Goal: Contribute content: Contribute content

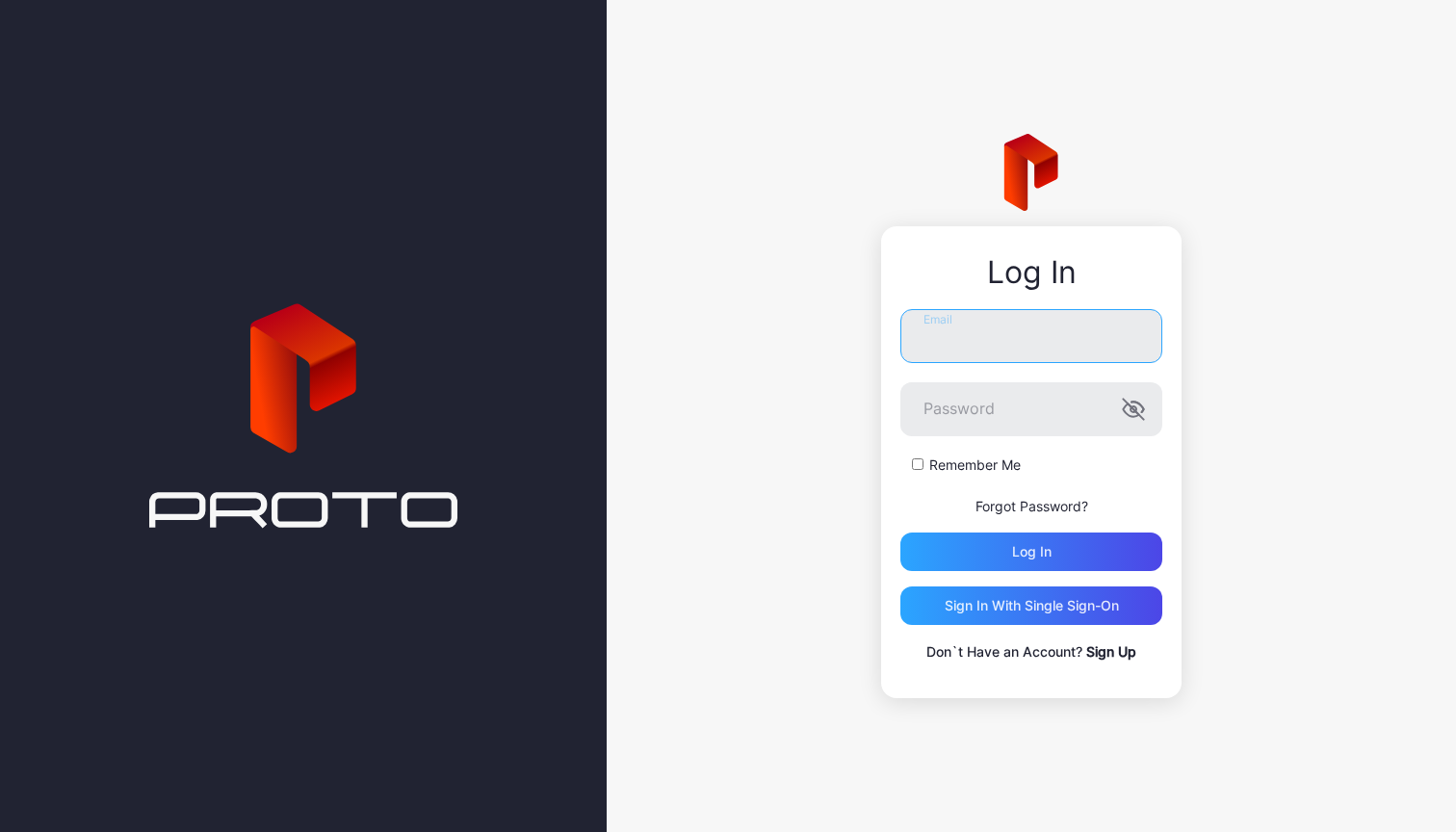
type input "**********"
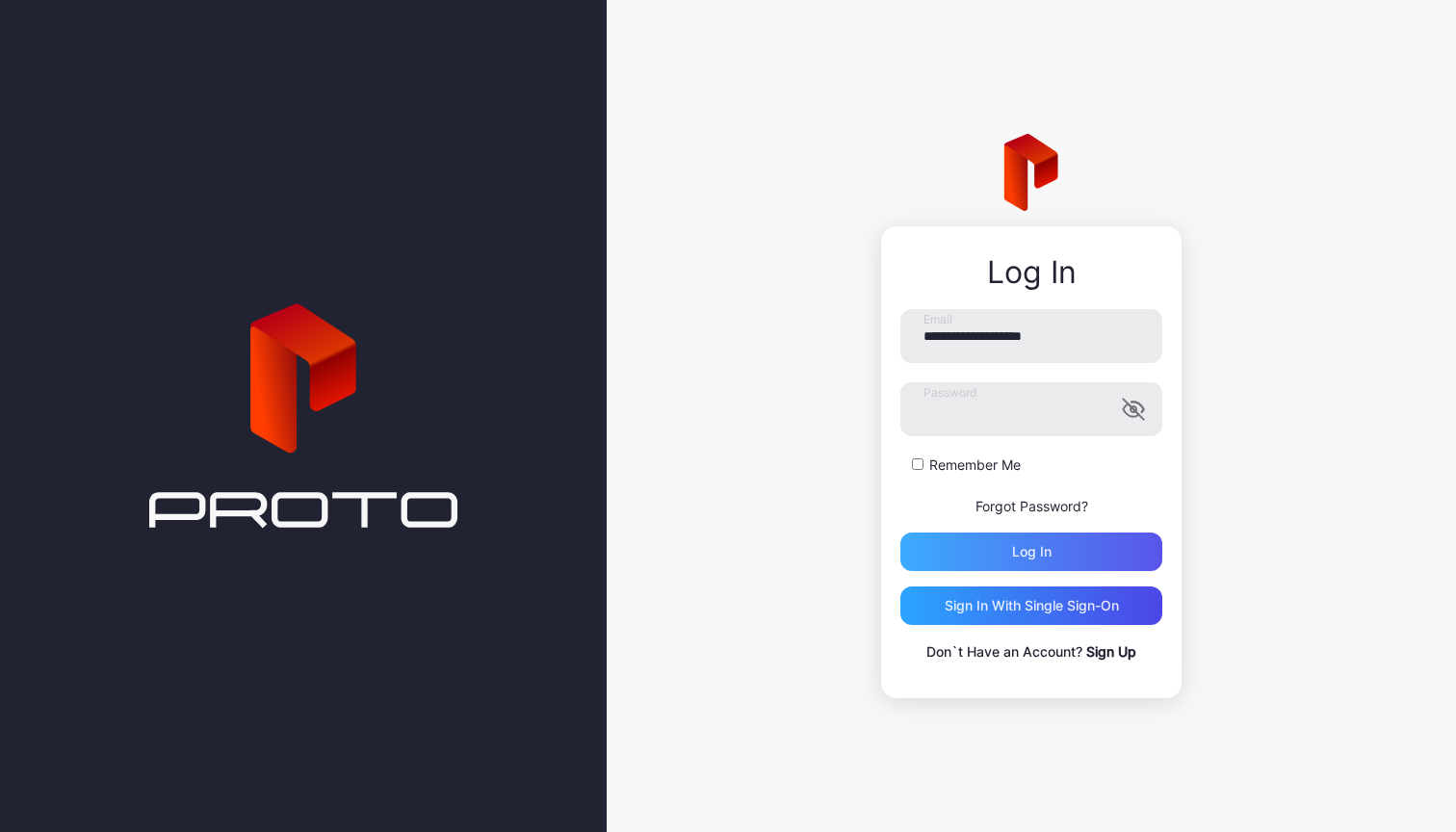
click at [1032, 559] on div "Log in" at bounding box center [1031, 552] width 40 height 16
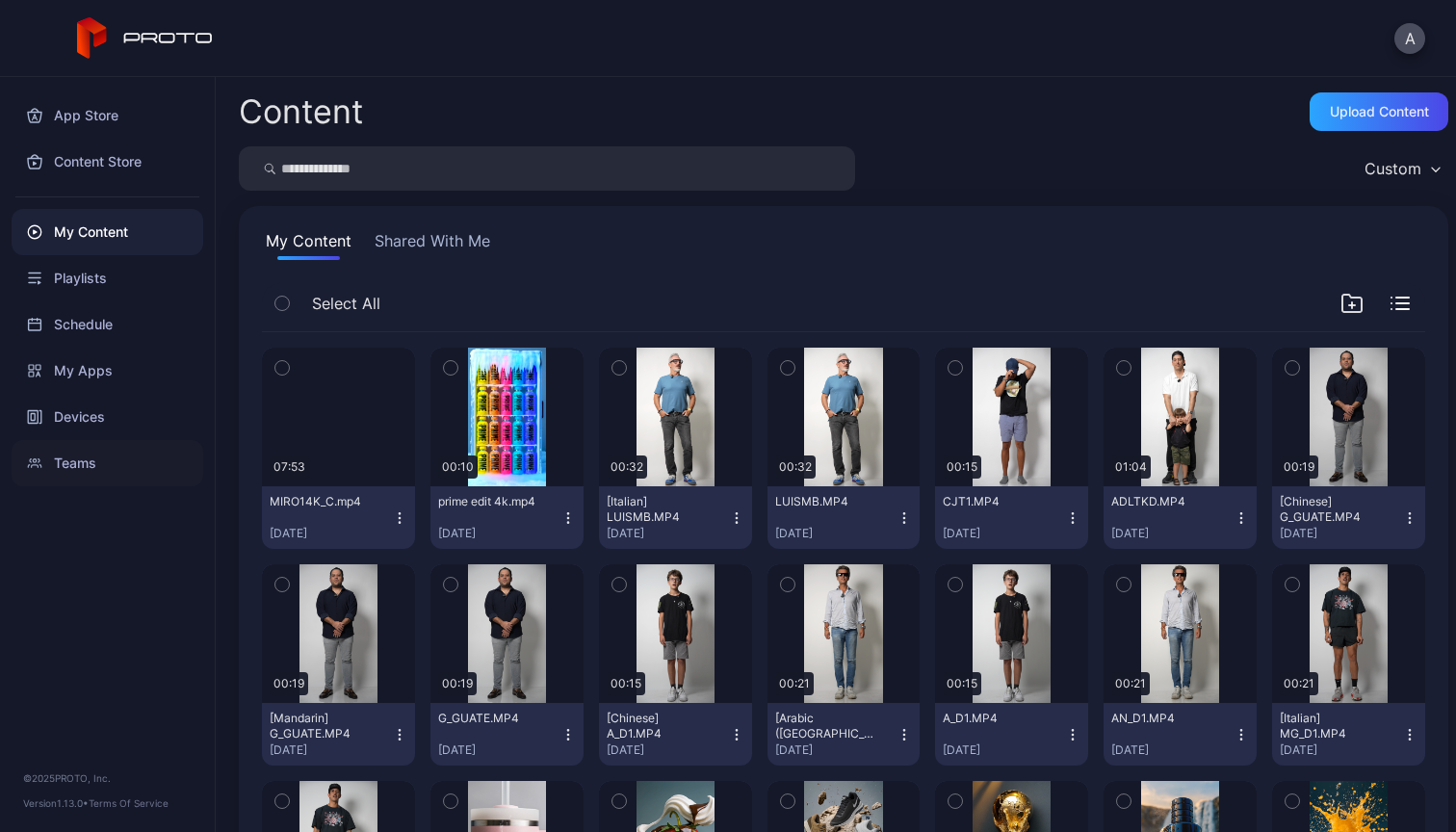
click at [83, 475] on div "Teams" at bounding box center [107, 463] width 192 height 46
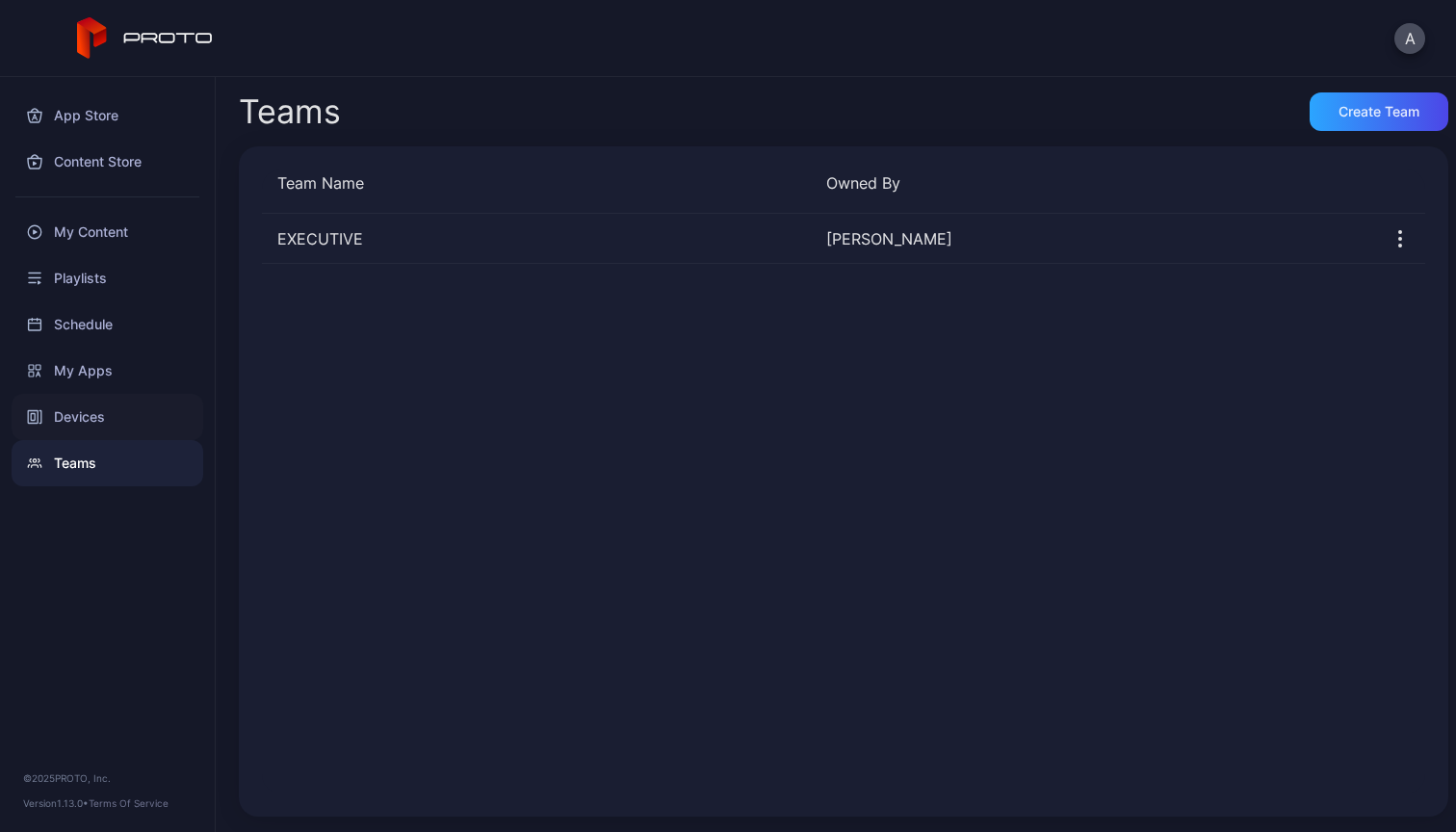
click at [90, 416] on div "Devices" at bounding box center [107, 416] width 192 height 46
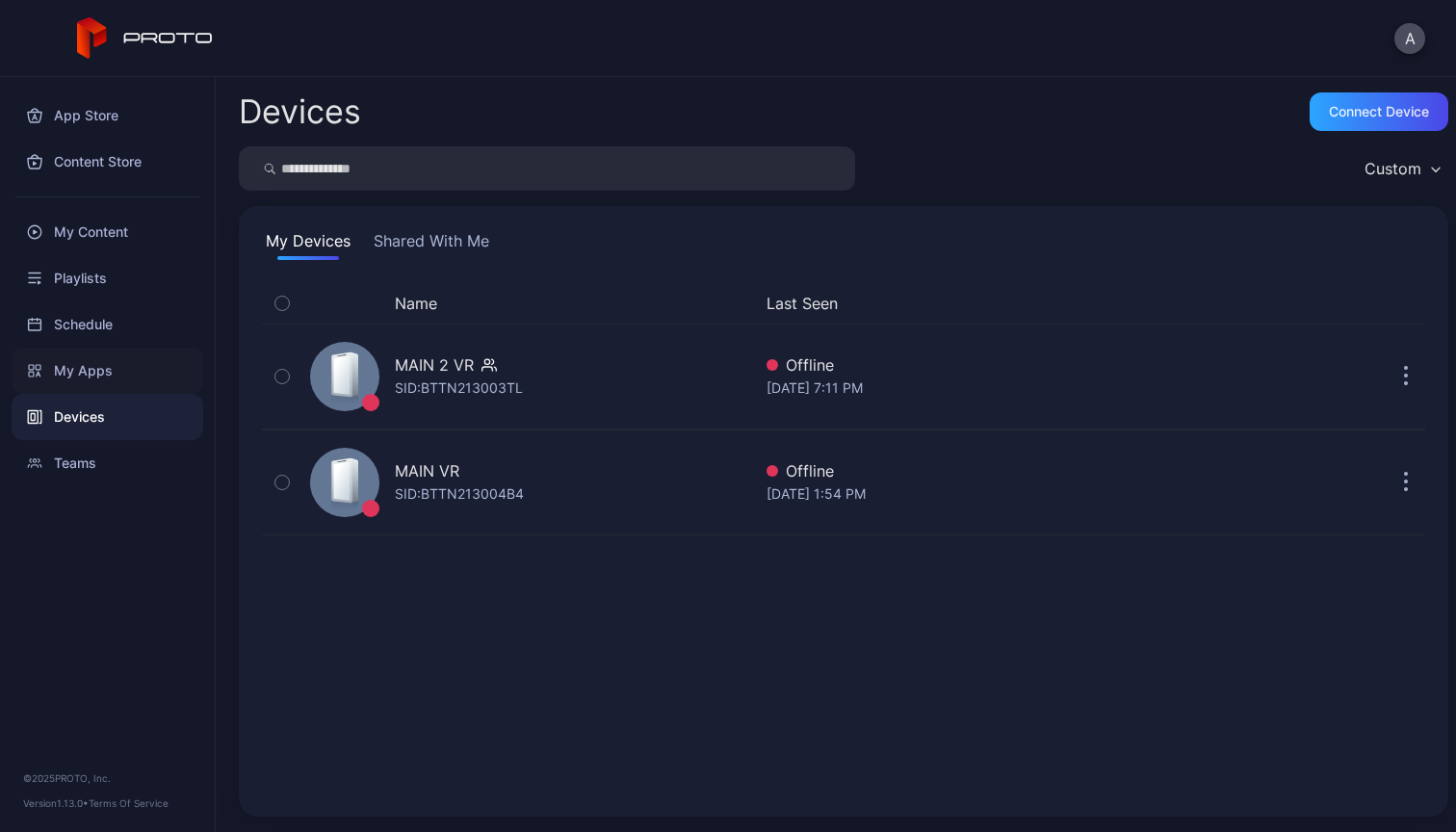
click at [93, 379] on div "My Apps" at bounding box center [107, 370] width 192 height 46
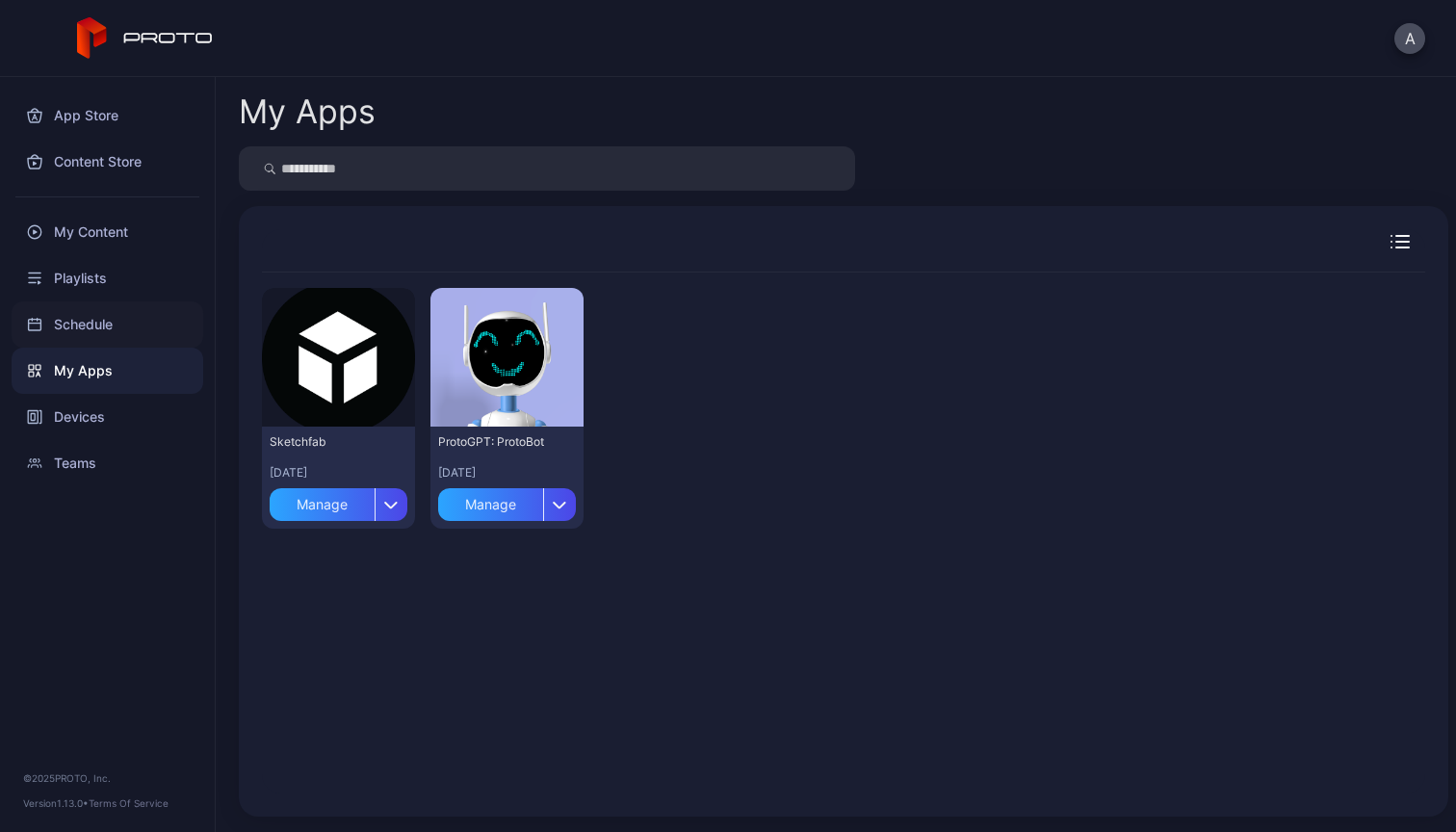
click at [93, 309] on div "Schedule" at bounding box center [107, 324] width 192 height 46
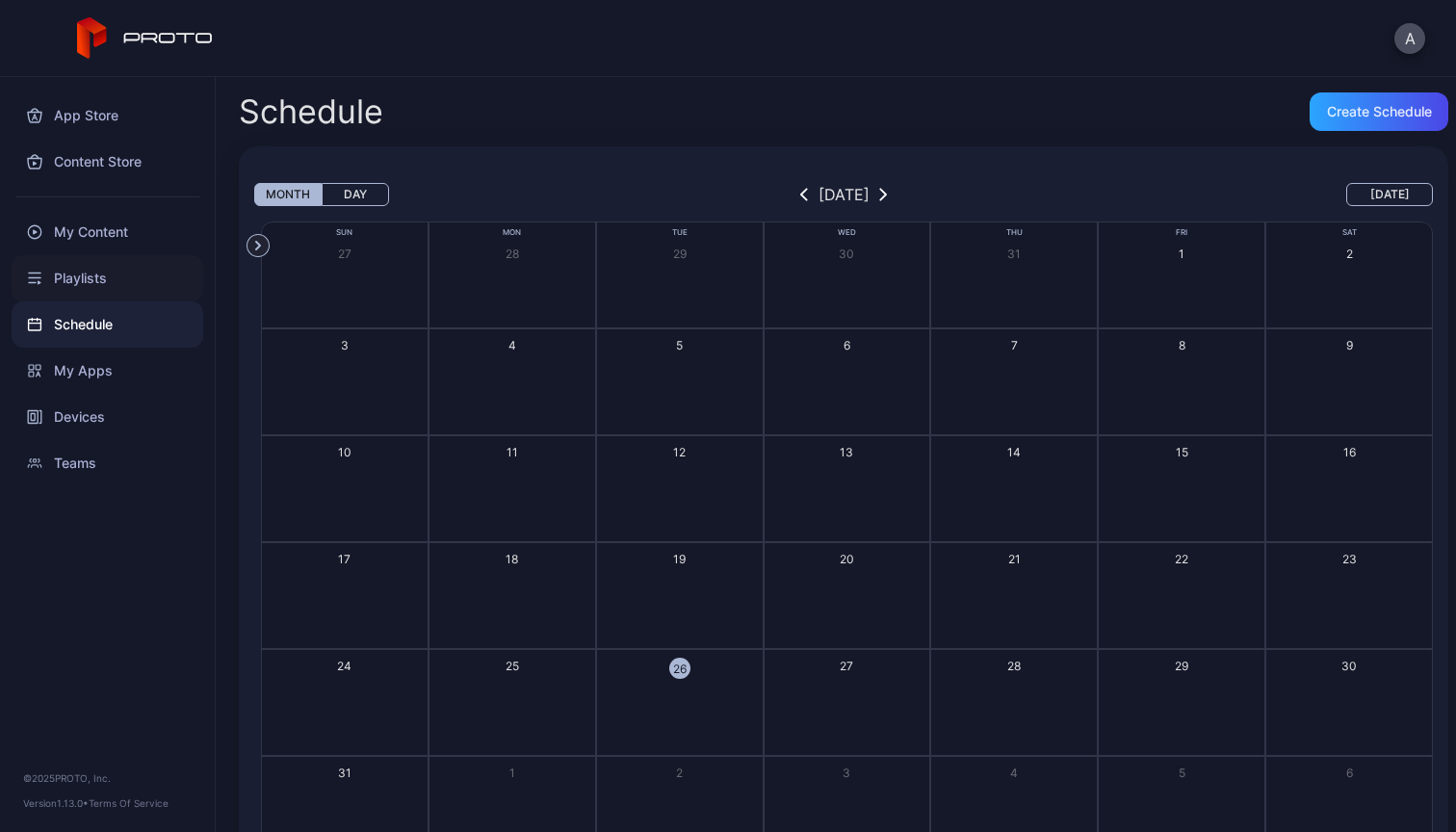
click at [93, 270] on div "Playlists" at bounding box center [107, 278] width 192 height 46
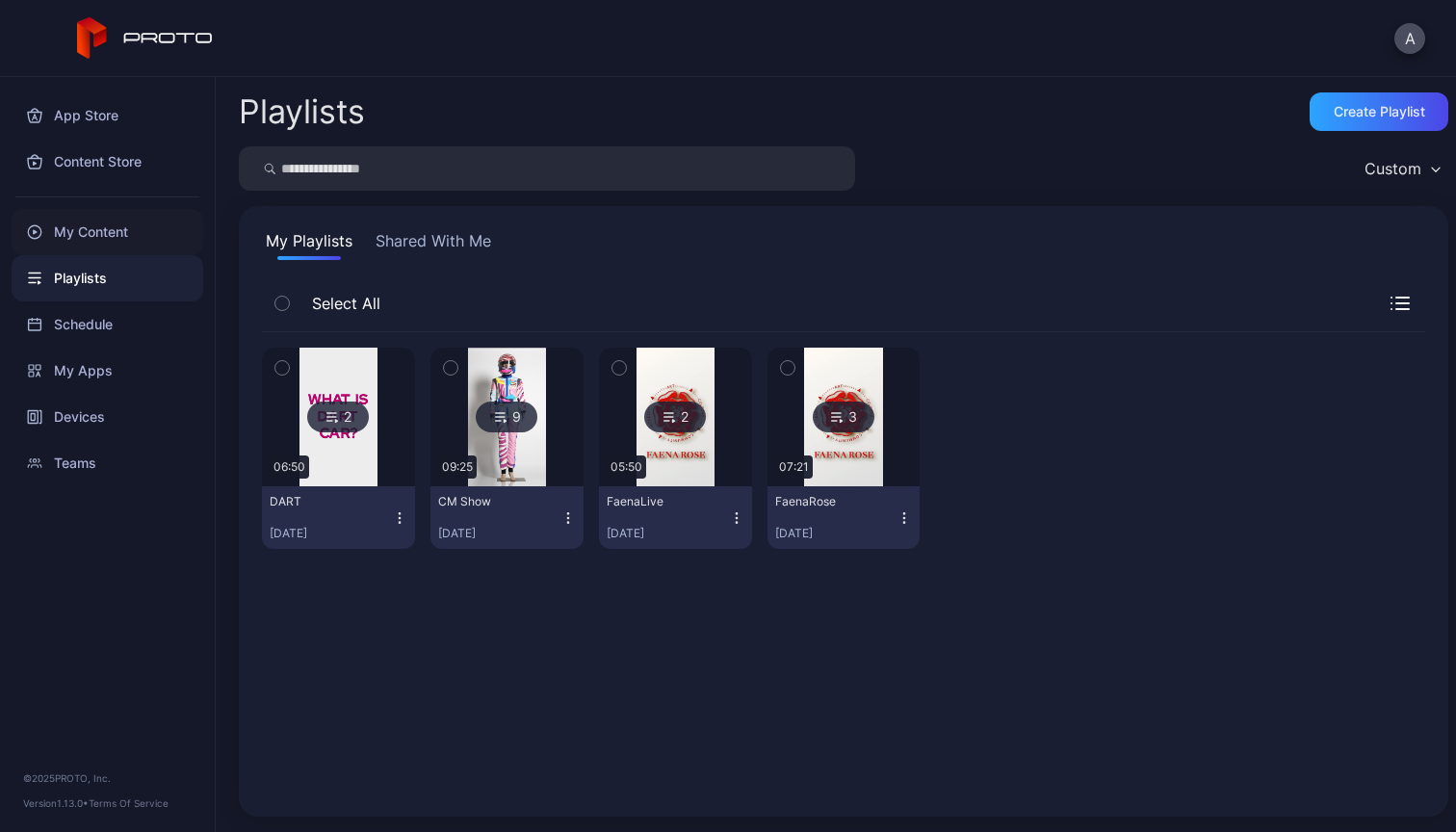
click at [92, 231] on div "My Content" at bounding box center [107, 232] width 192 height 46
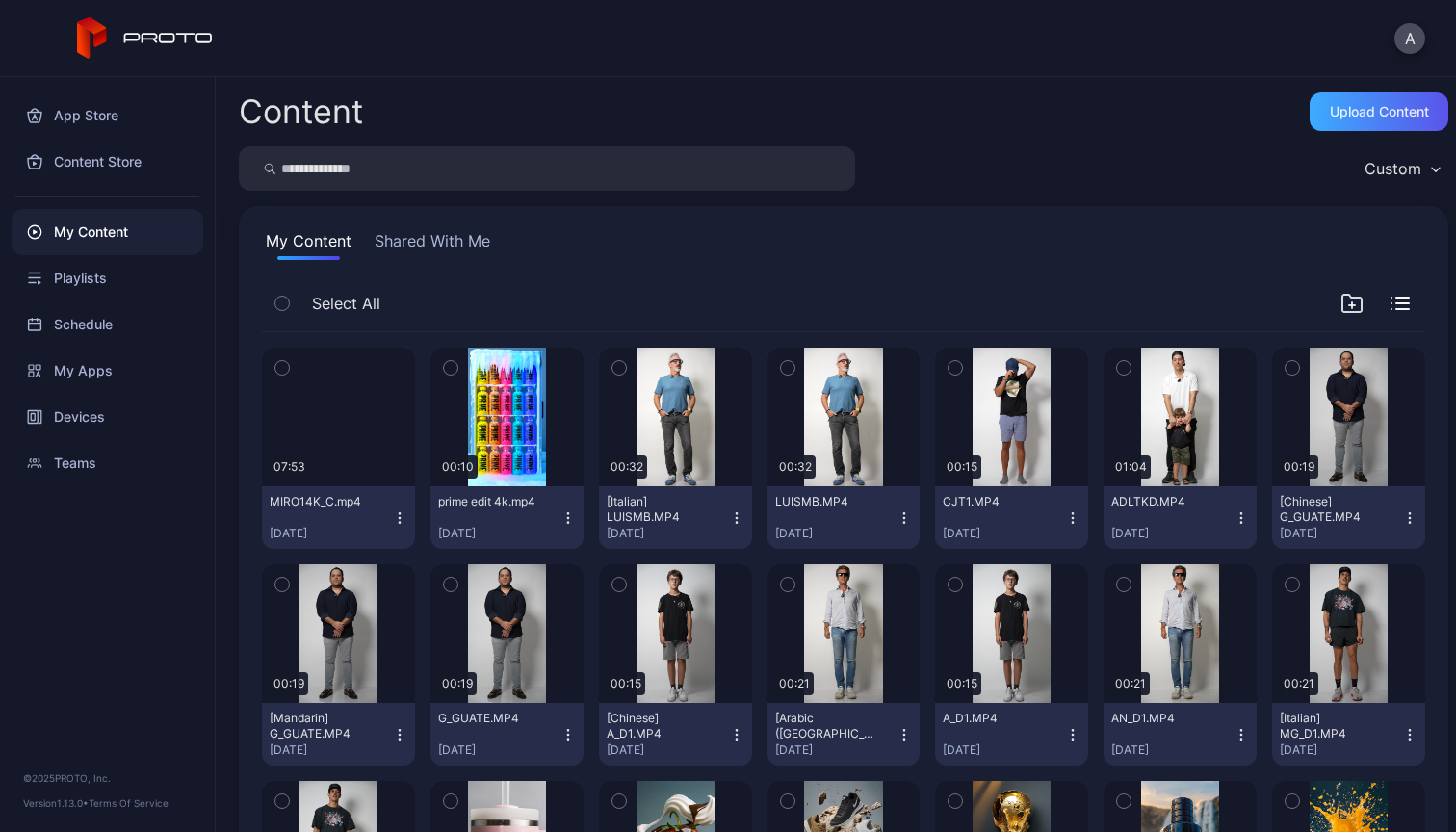
click at [1361, 113] on div "Upload Content" at bounding box center [1380, 112] width 99 height 16
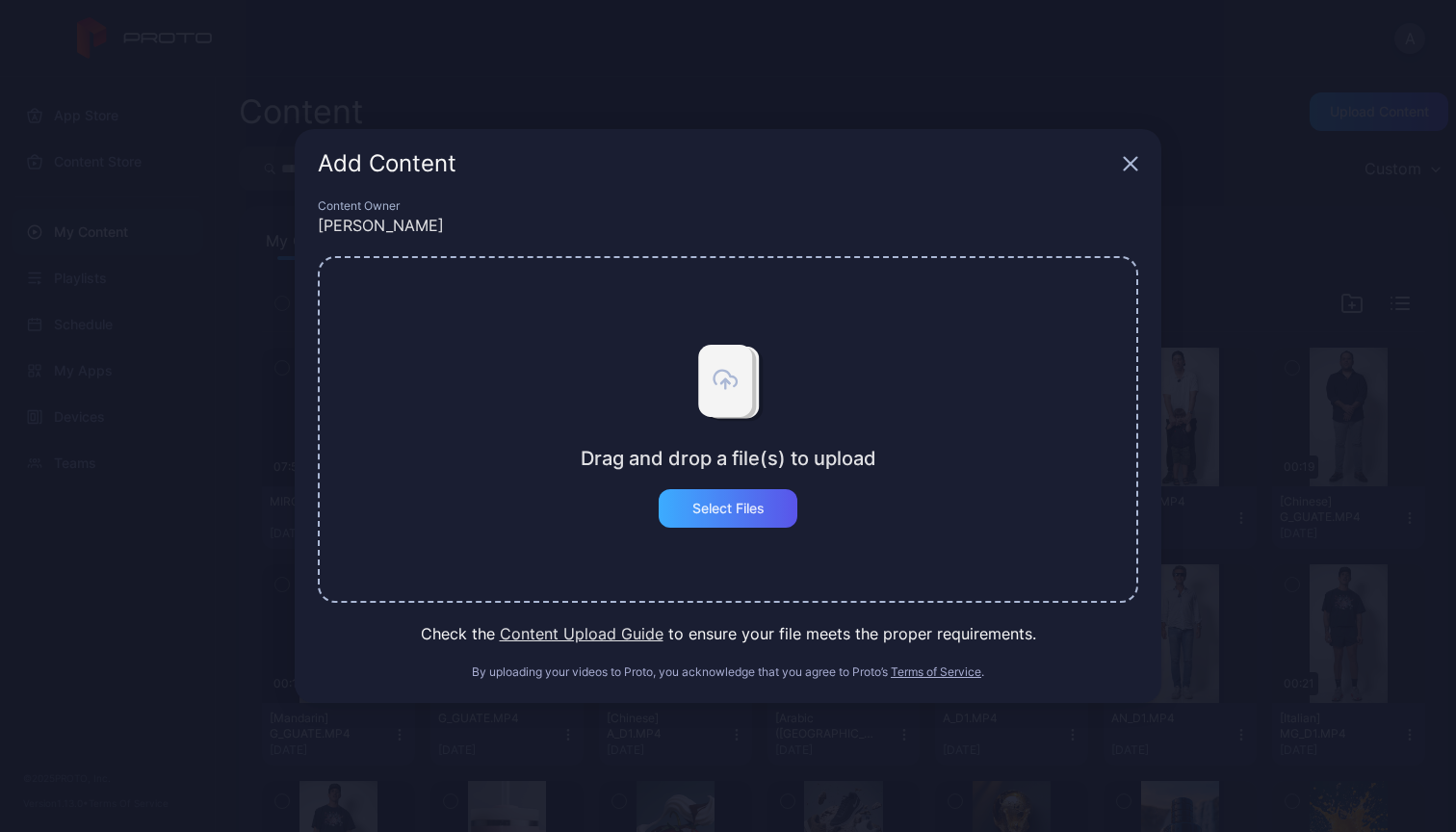
click at [751, 513] on div "Select Files" at bounding box center [728, 509] width 72 height 16
click at [1129, 165] on icon "button" at bounding box center [1131, 164] width 13 height 13
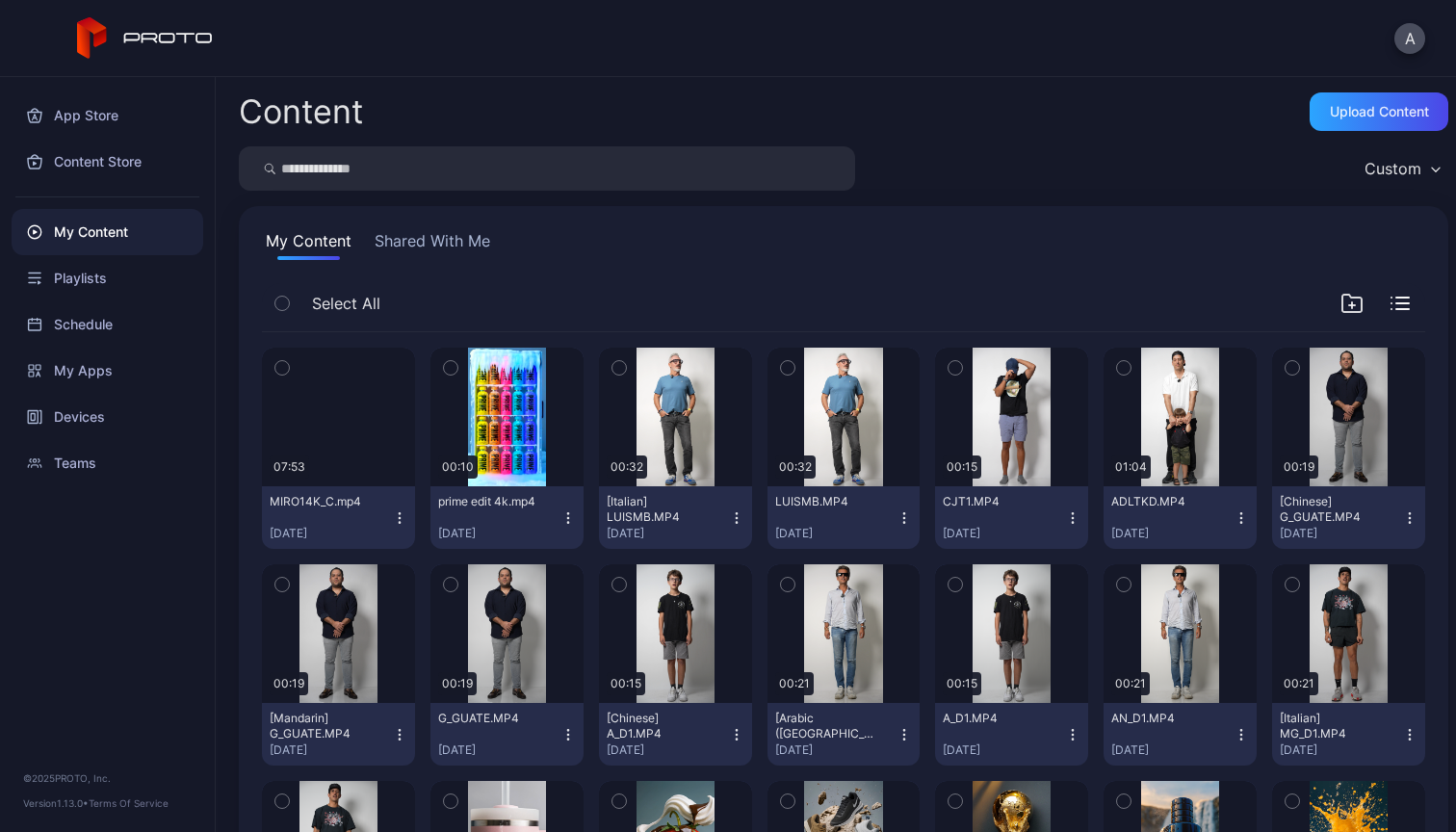
click at [398, 519] on icon "button" at bounding box center [399, 518] width 16 height 16
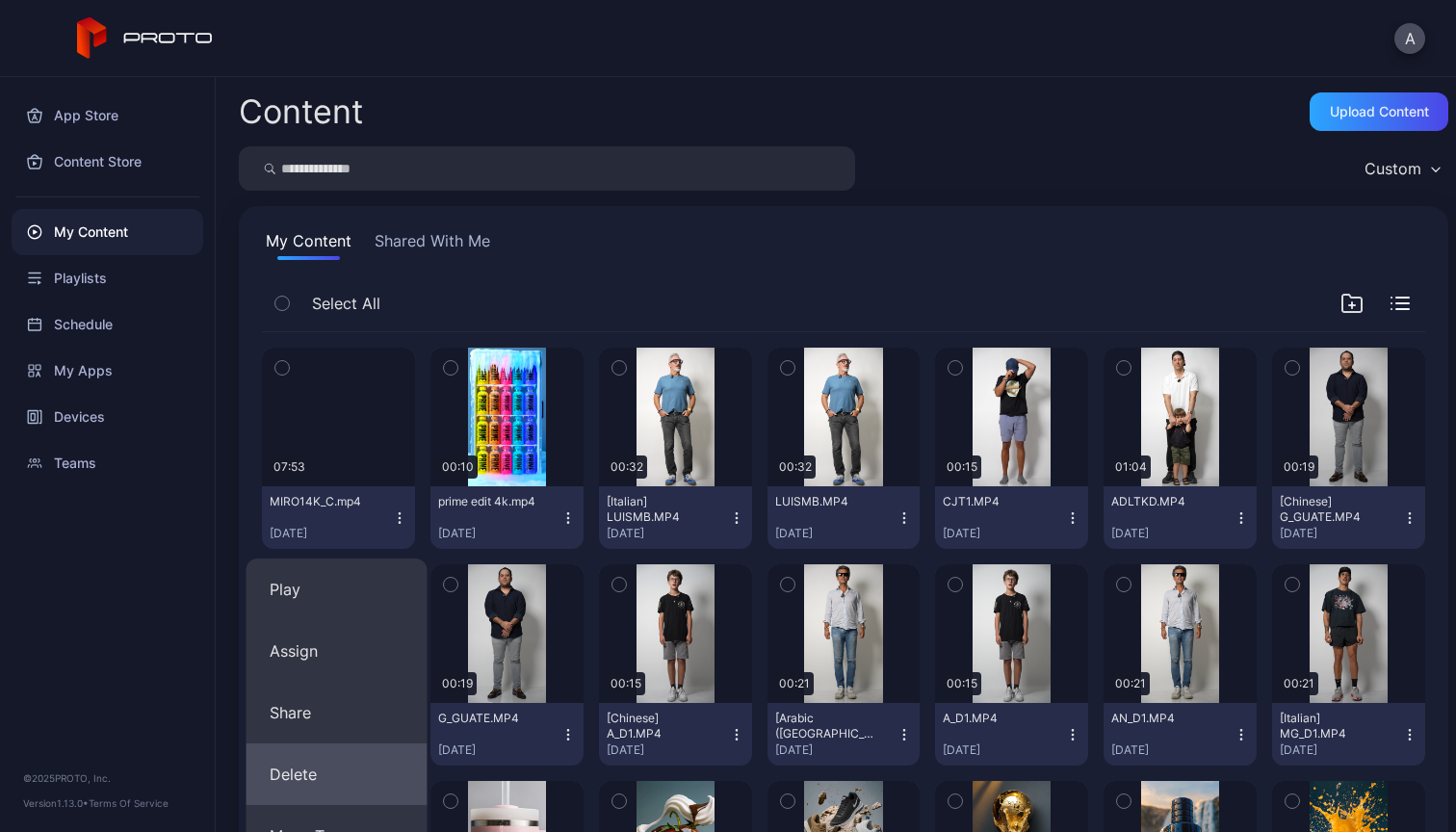
click at [317, 768] on button "Delete" at bounding box center [337, 774] width 181 height 61
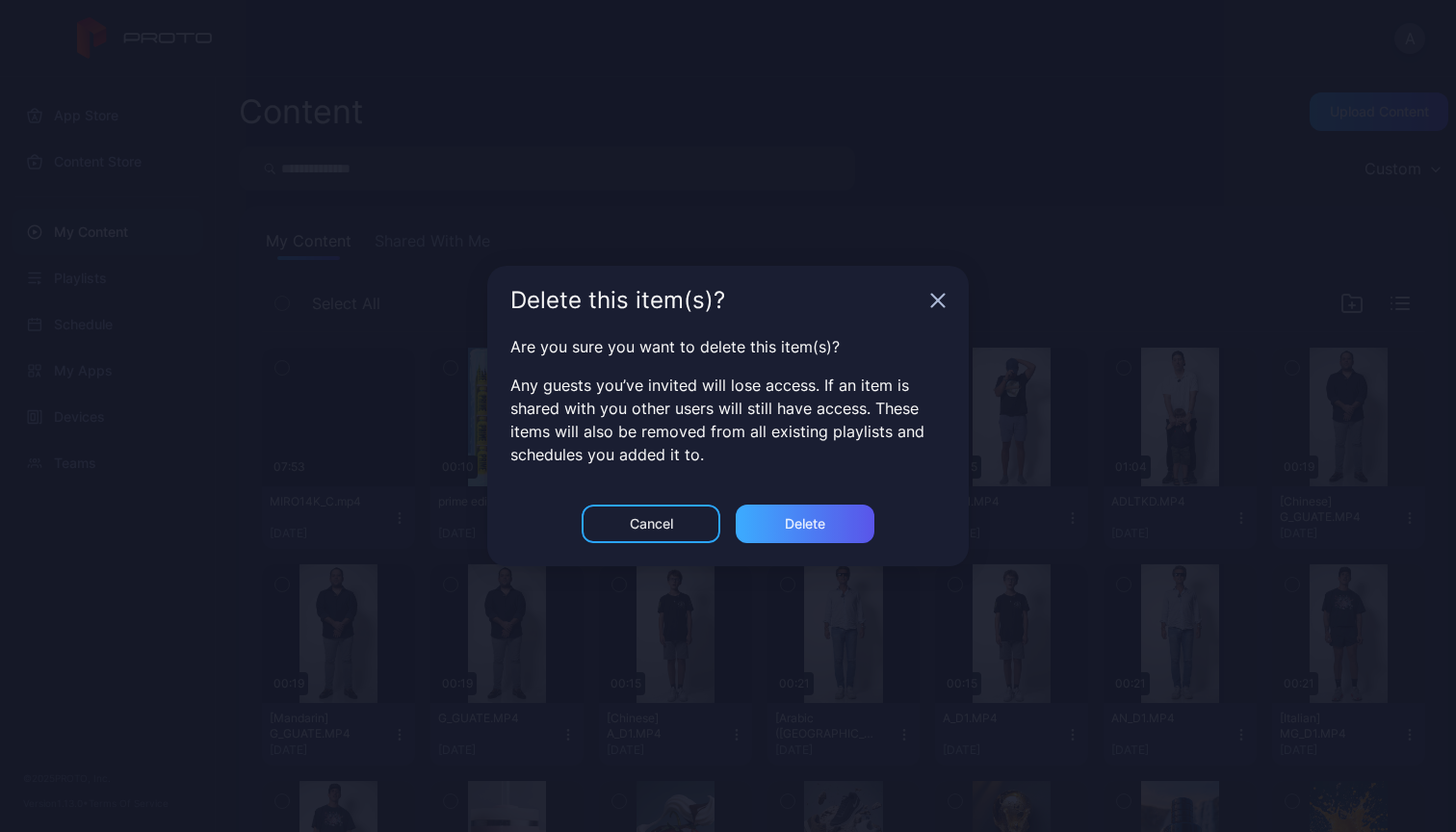
click at [817, 525] on div "Delete" at bounding box center [805, 524] width 41 height 16
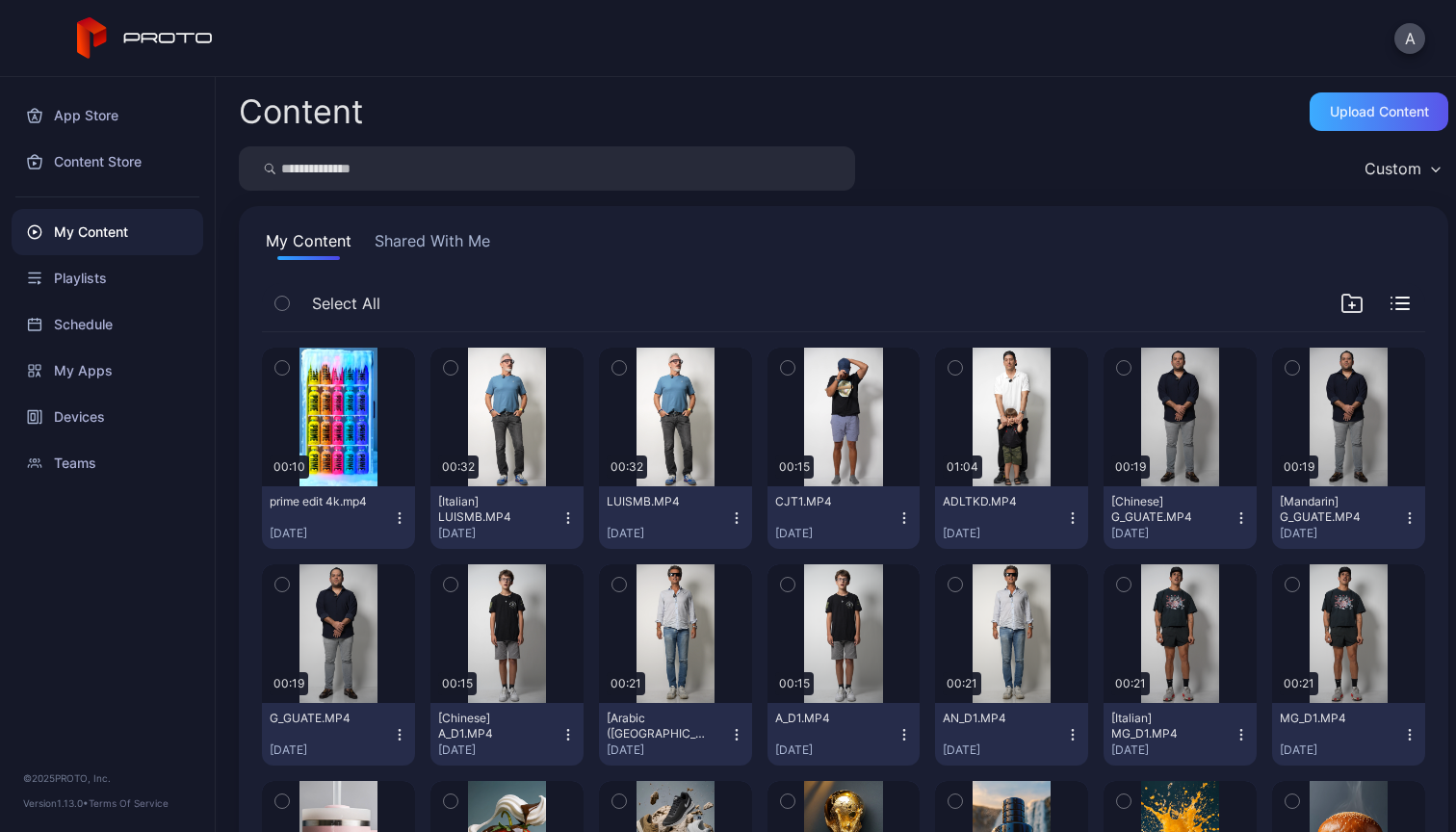
click at [1345, 108] on div "Upload Content" at bounding box center [1380, 112] width 99 height 16
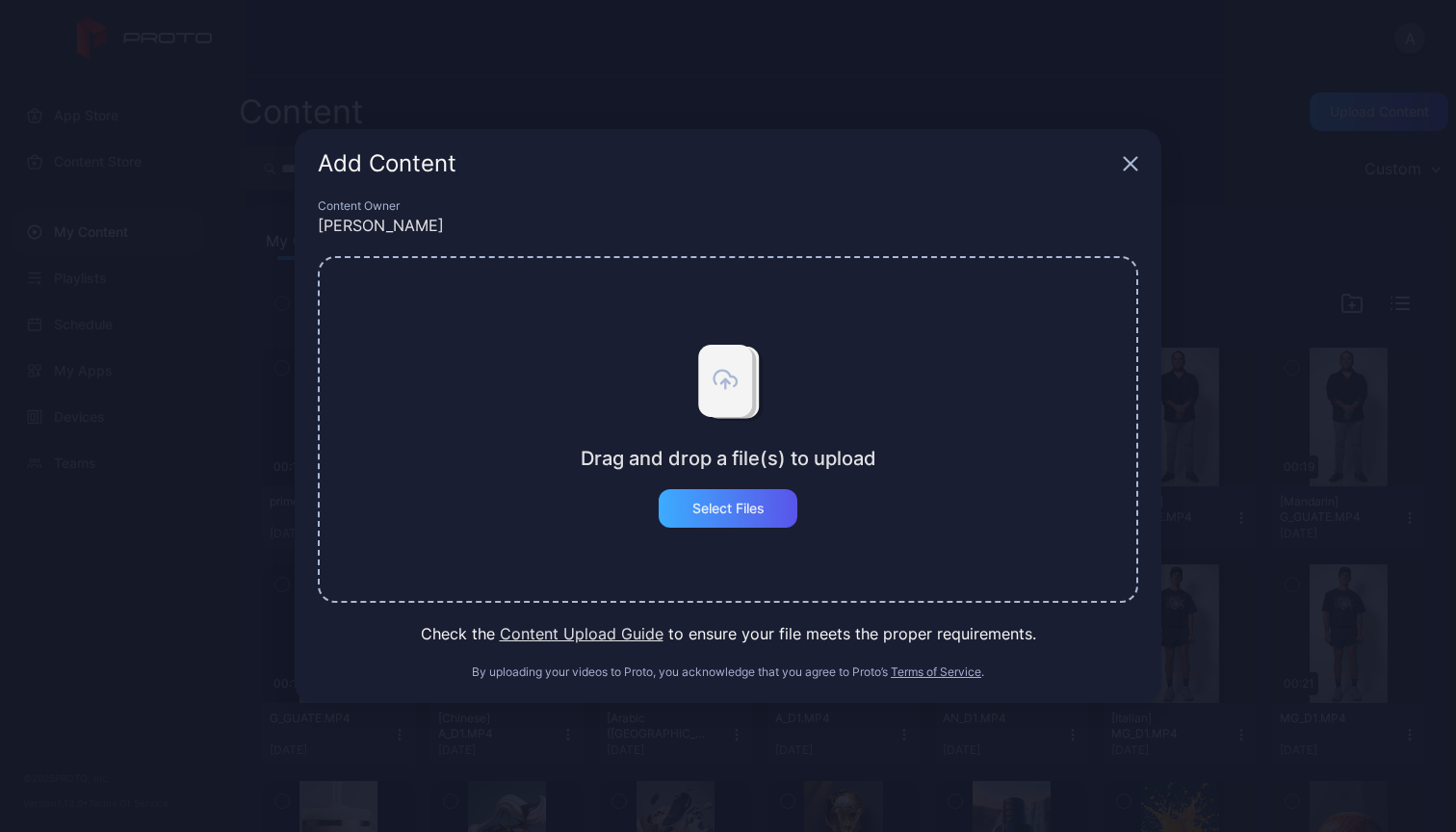
click at [702, 505] on div "Select Files" at bounding box center [728, 509] width 72 height 16
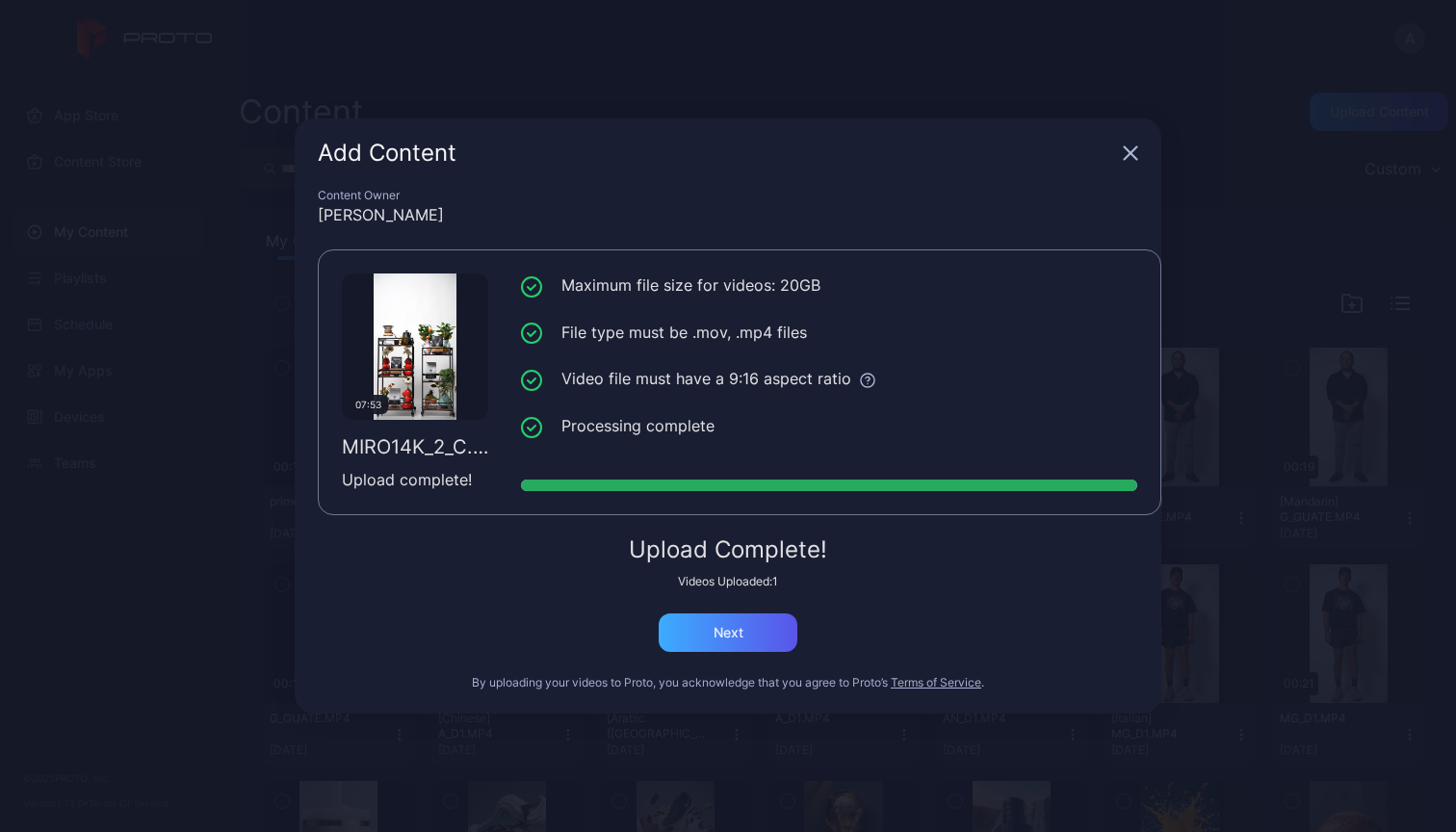
click at [771, 636] on div "Next" at bounding box center [728, 633] width 138 height 39
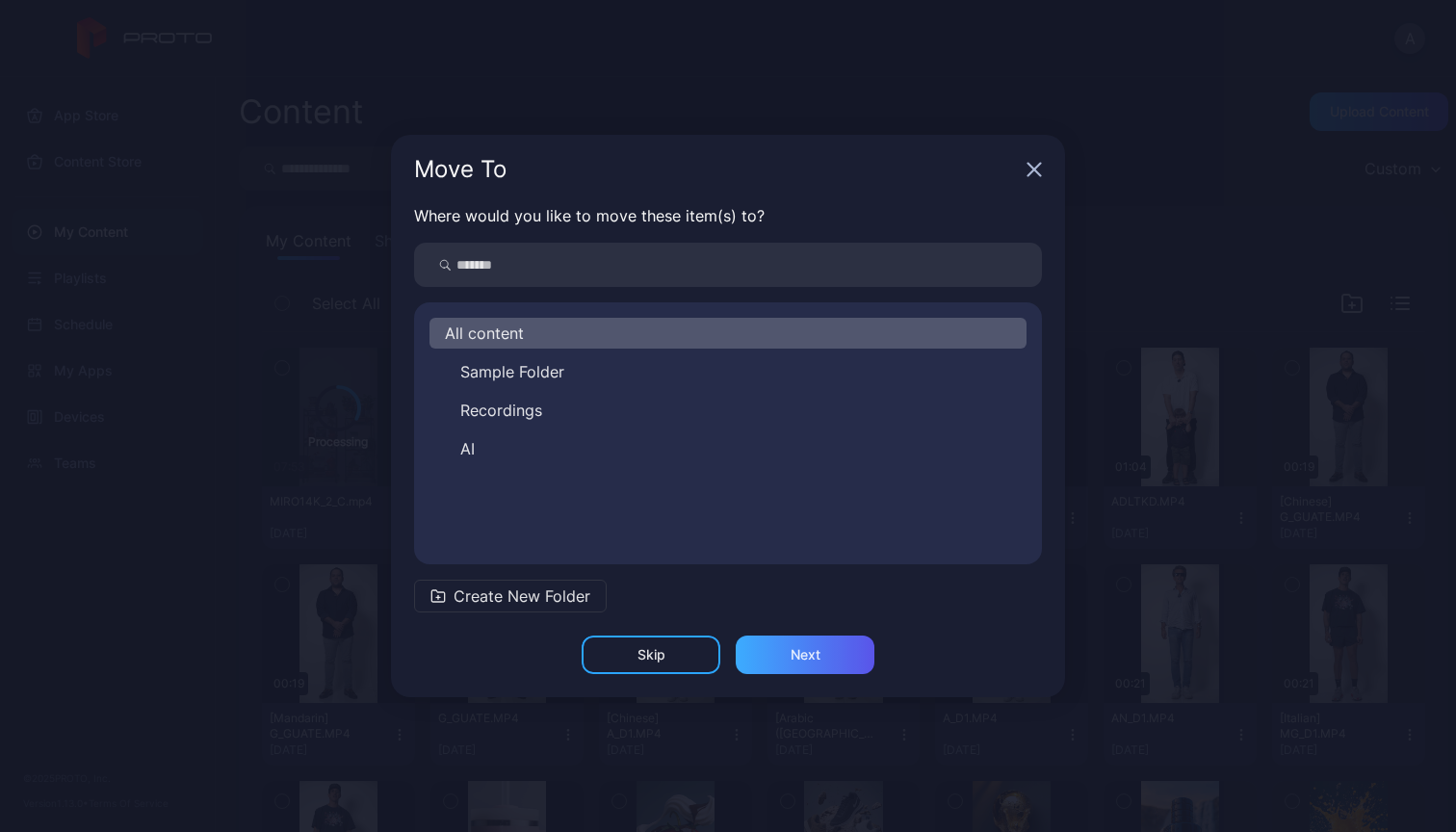
click at [799, 662] on div "Next" at bounding box center [805, 656] width 30 height 16
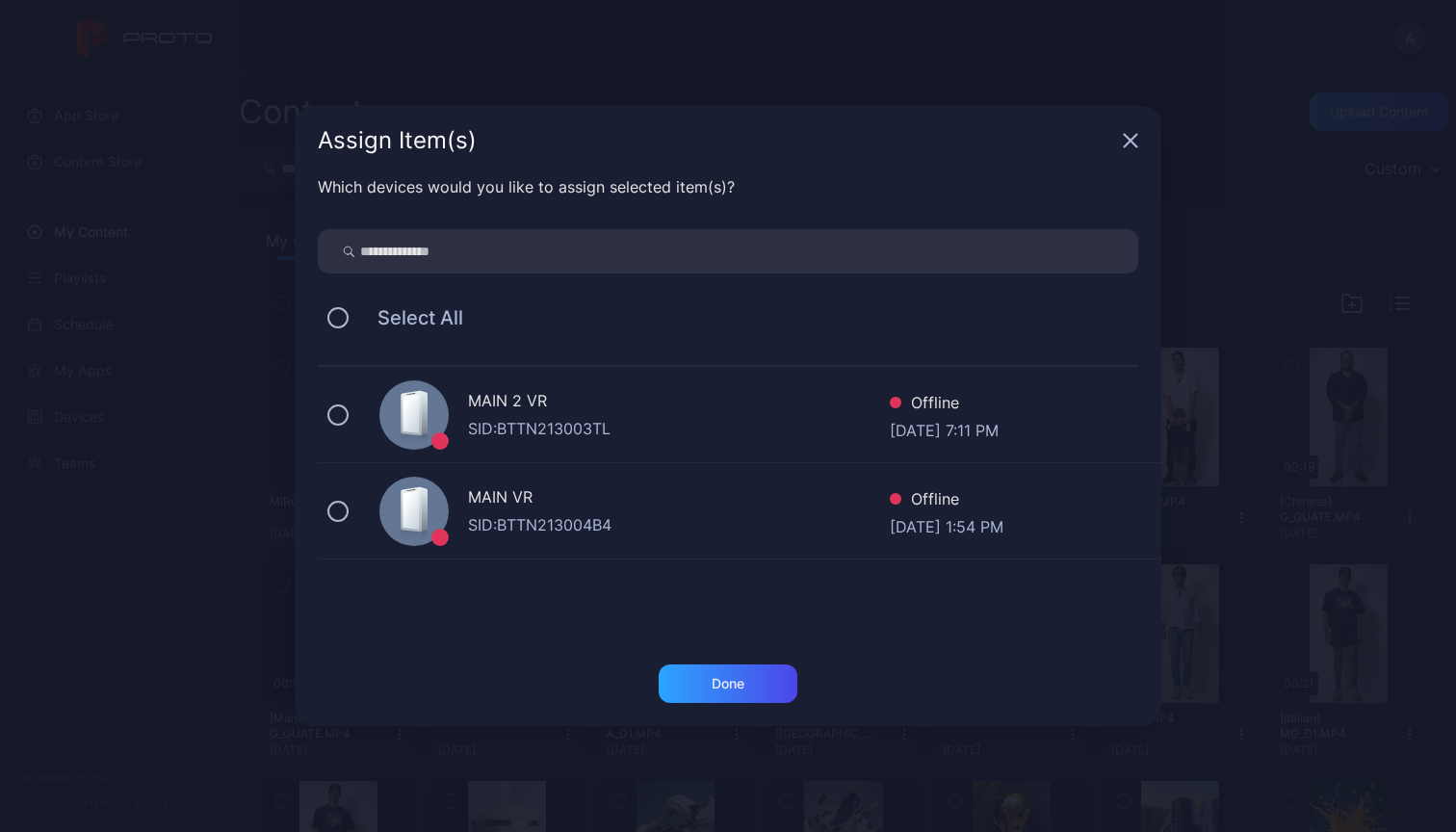
click at [630, 442] on div "MAIN 2 VR SID: BTTN213003TL Offline [DATE] 7:11 PM" at bounding box center [739, 415] width 843 height 96
click at [737, 683] on div "Done" at bounding box center [728, 684] width 33 height 16
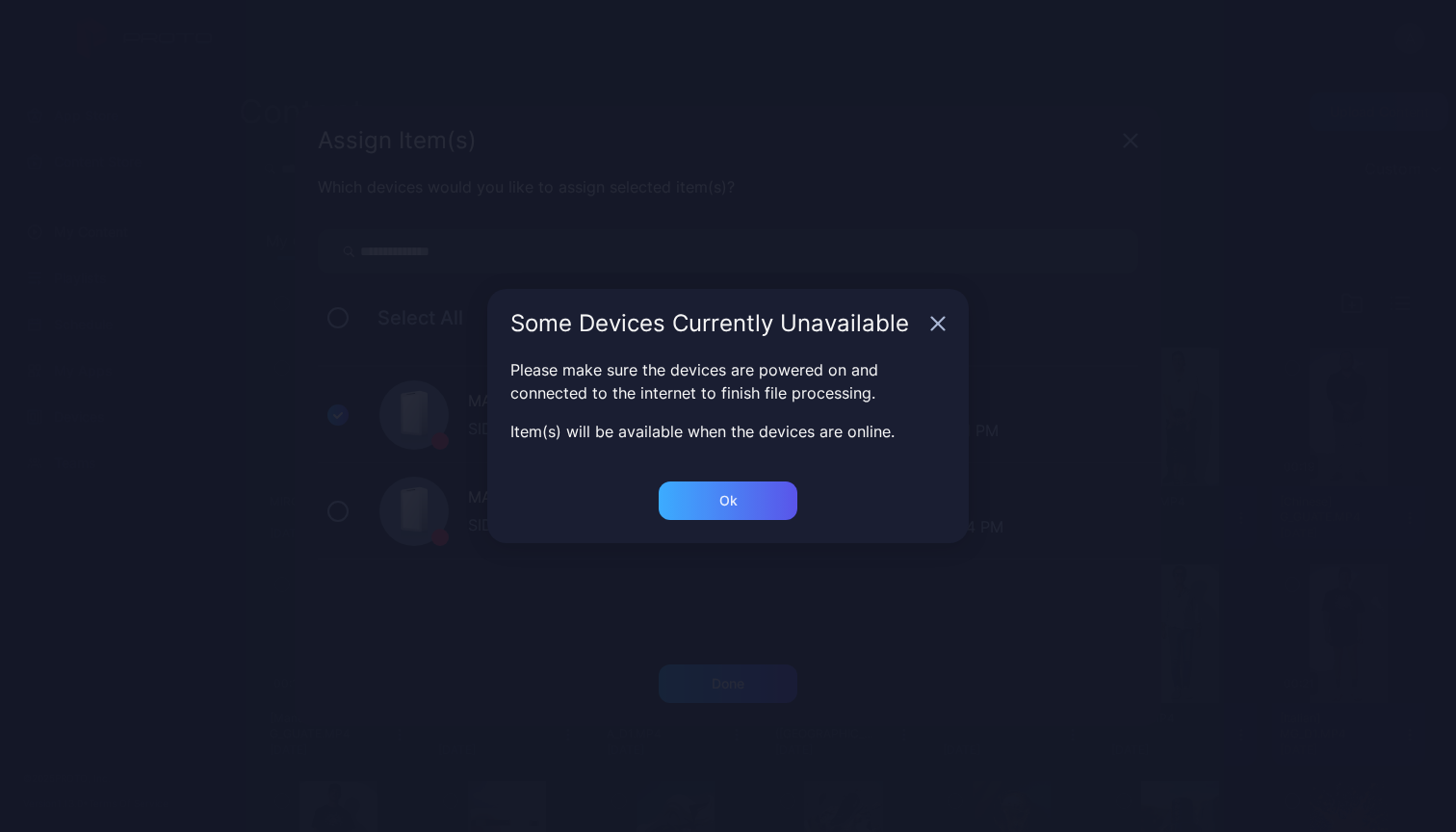
click at [751, 664] on div "Ok" at bounding box center [728, 684] width 138 height 39
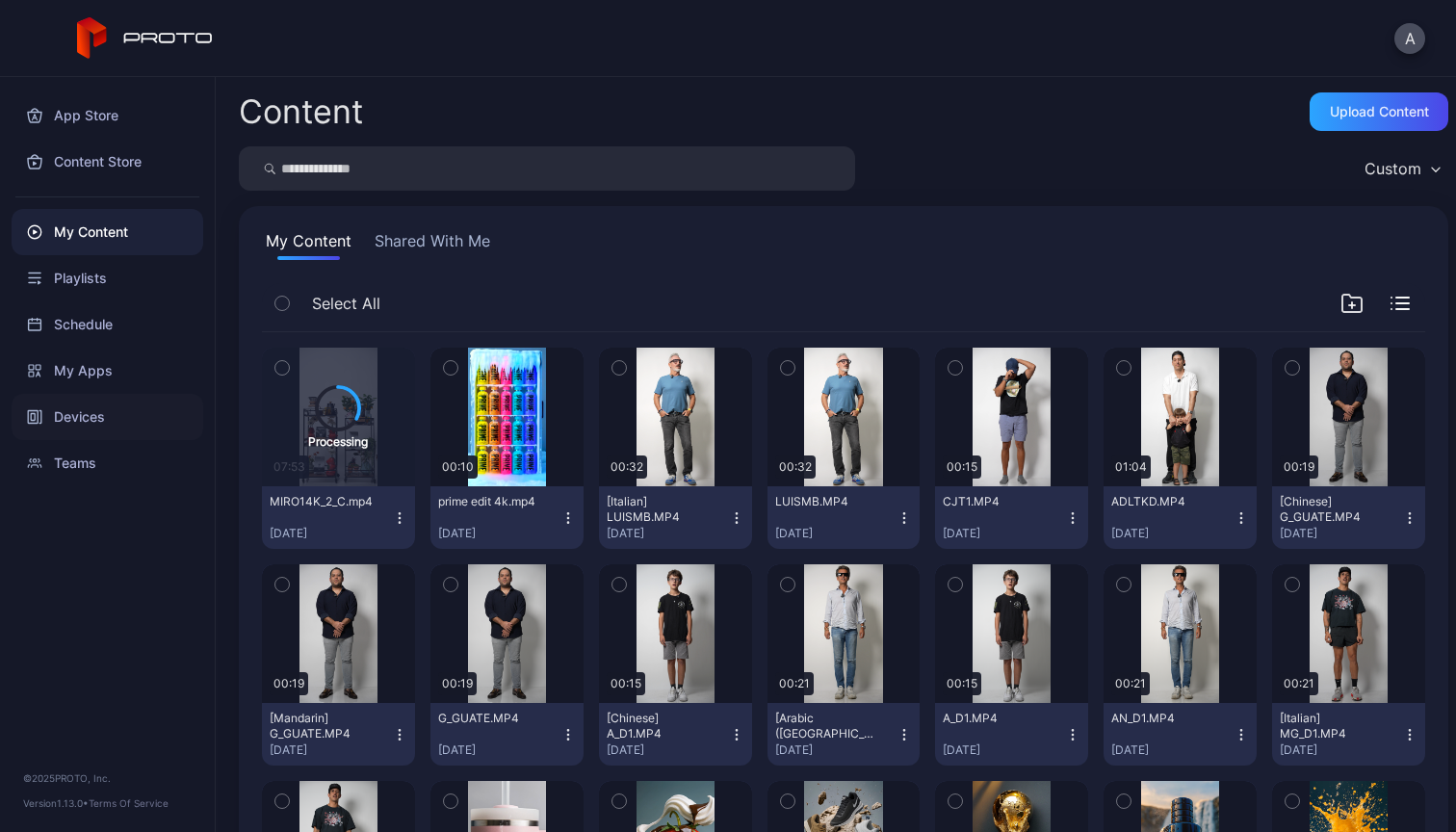
click at [86, 418] on div "Devices" at bounding box center [107, 416] width 192 height 46
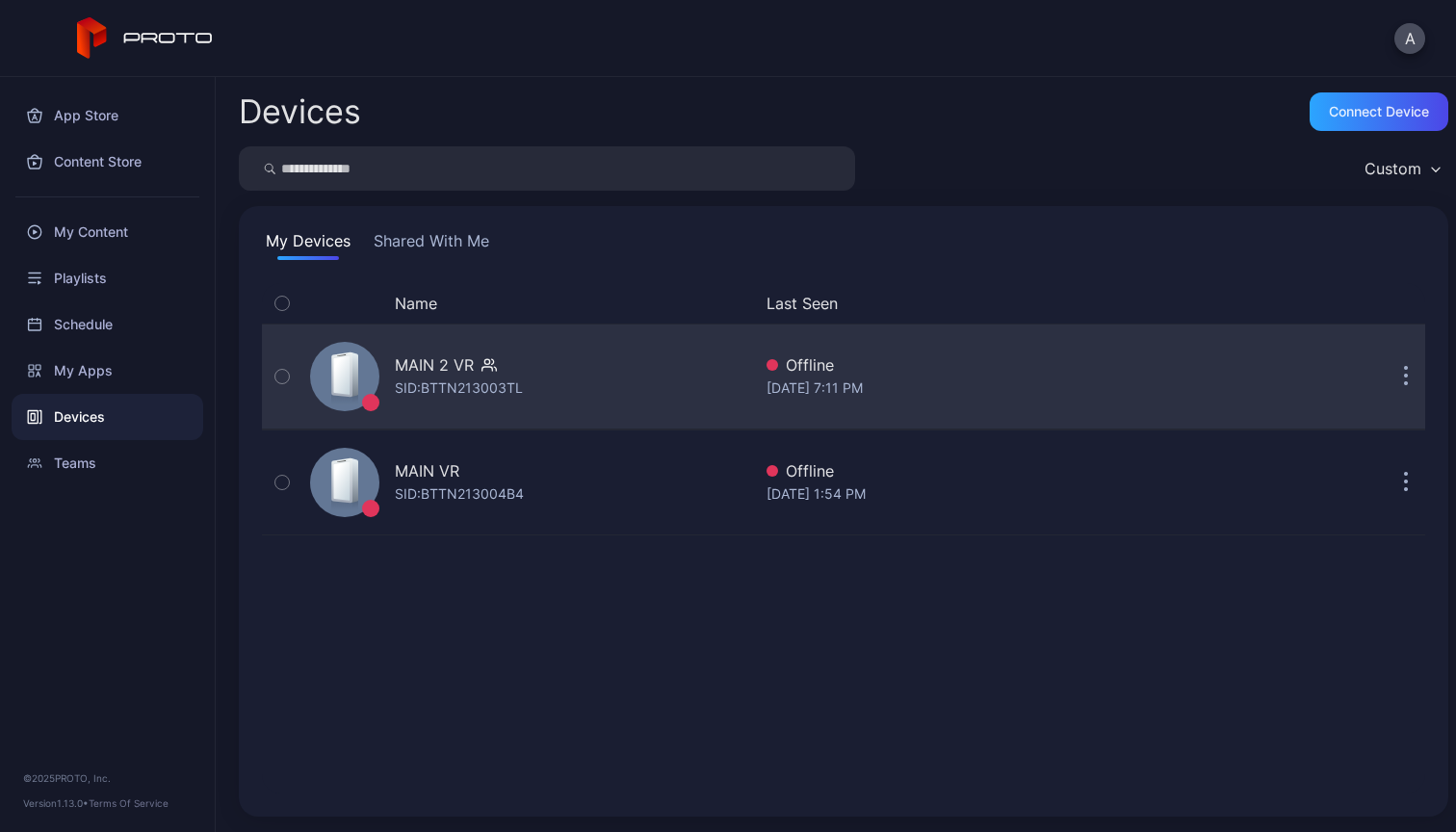
click at [489, 389] on div "SID: BTTN213003TL" at bounding box center [459, 389] width 129 height 23
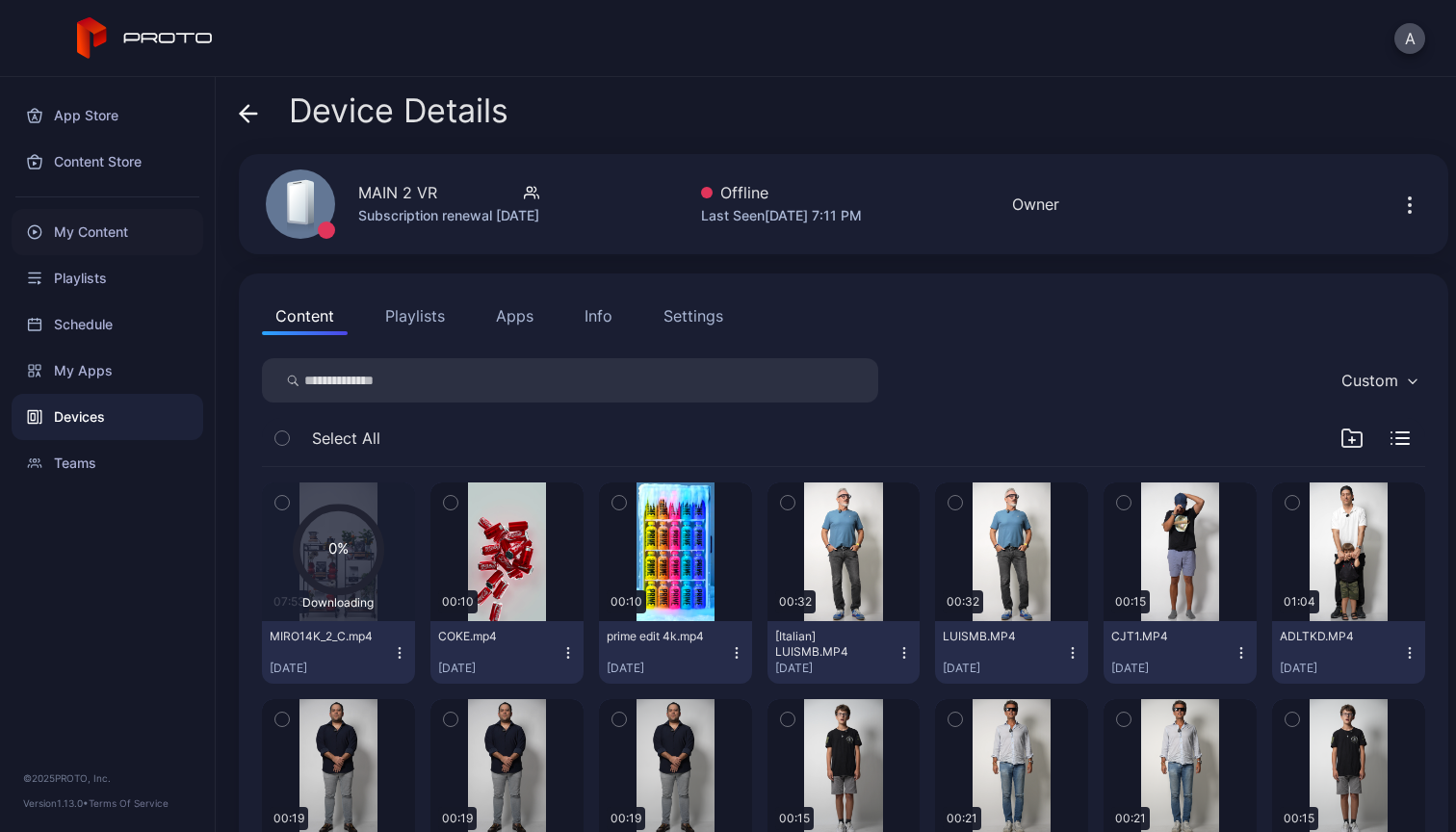
click at [81, 222] on div "My Content" at bounding box center [107, 232] width 192 height 46
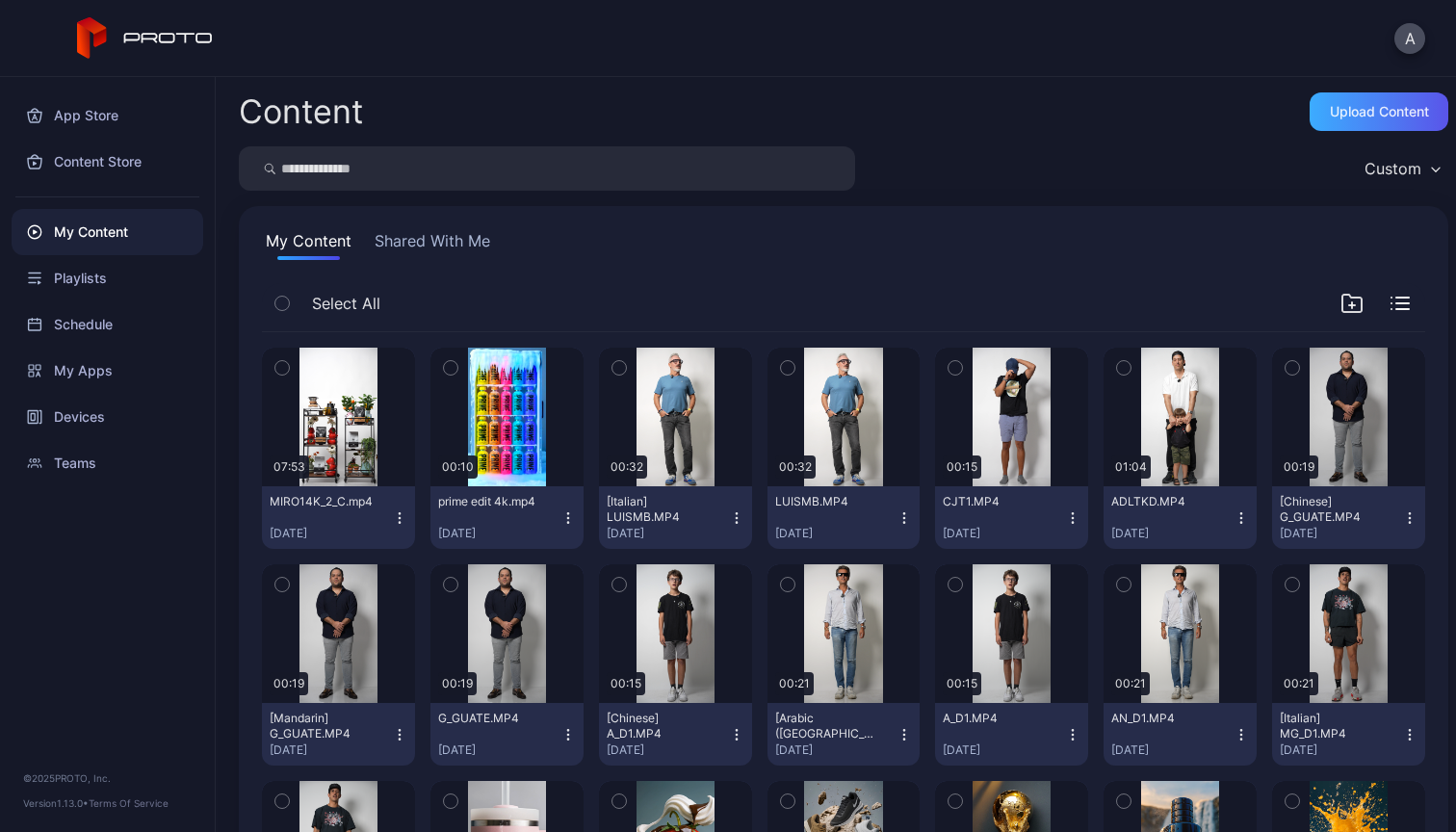
click at [1335, 115] on div "Upload Content" at bounding box center [1380, 112] width 99 height 16
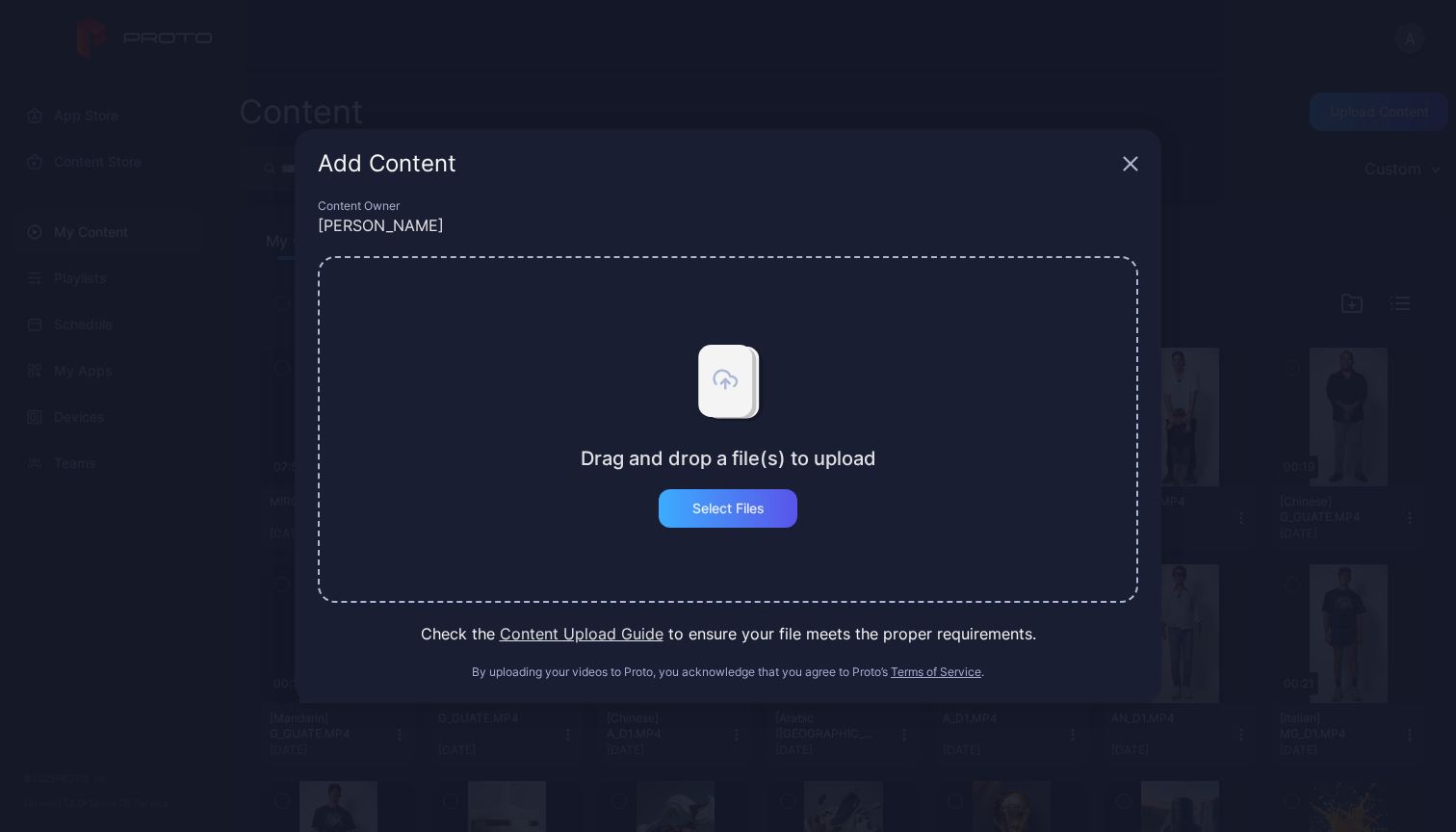
click at [734, 505] on div "Select Files" at bounding box center [728, 509] width 72 height 16
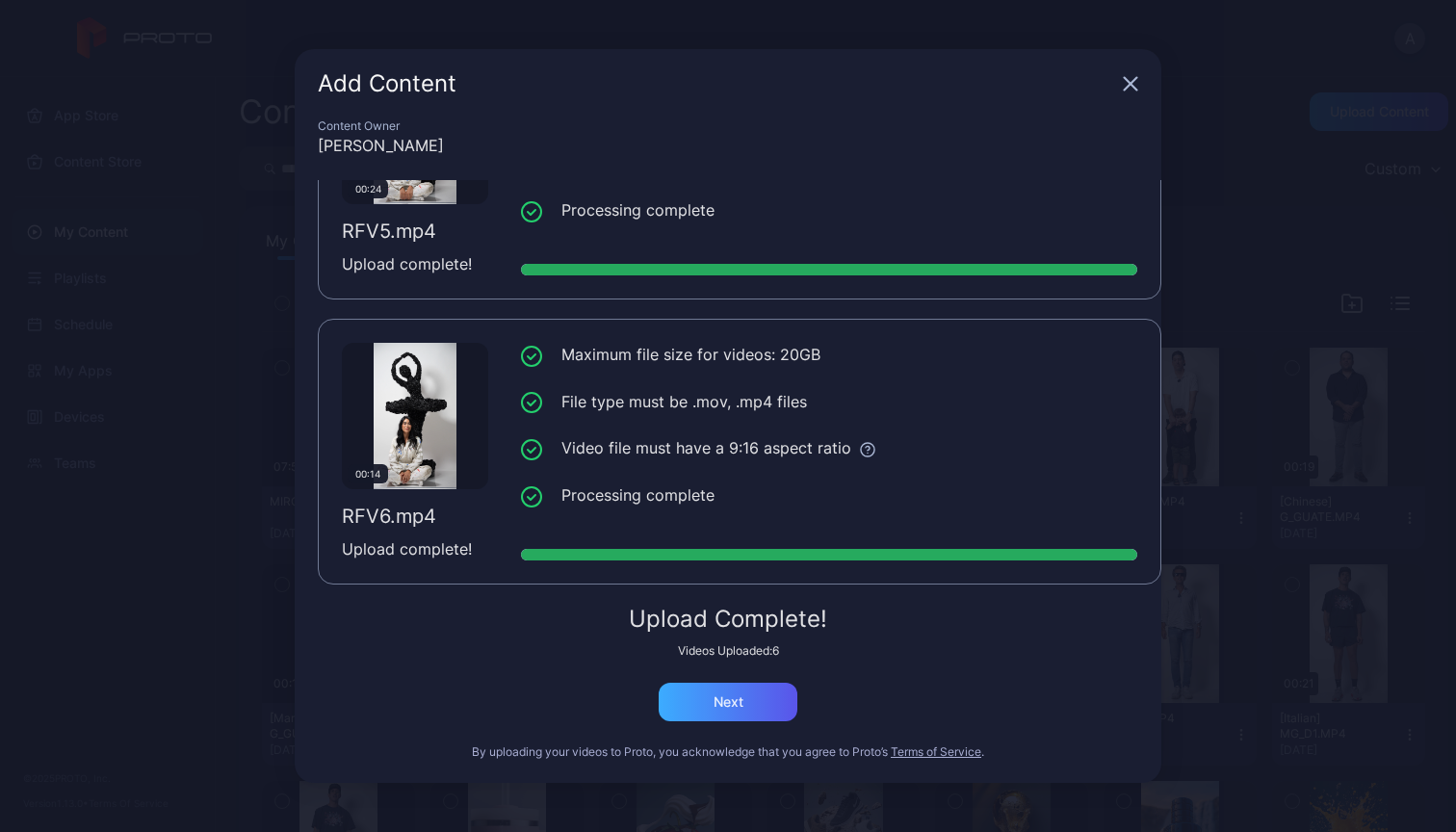
scroll to position [1287, 0]
click at [730, 703] on div "Next" at bounding box center [728, 702] width 30 height 16
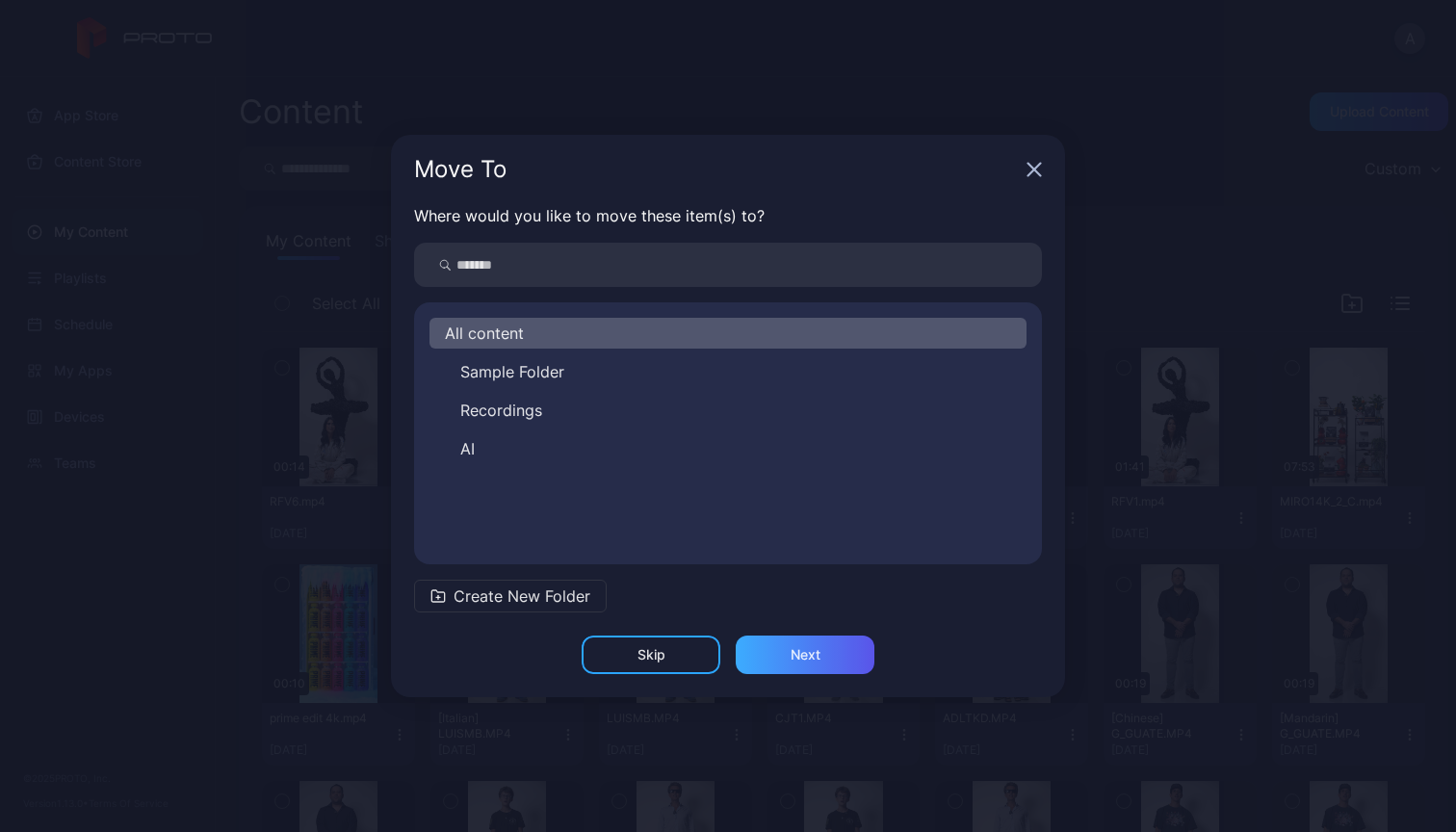
click at [836, 658] on div "Next" at bounding box center [804, 656] width 138 height 39
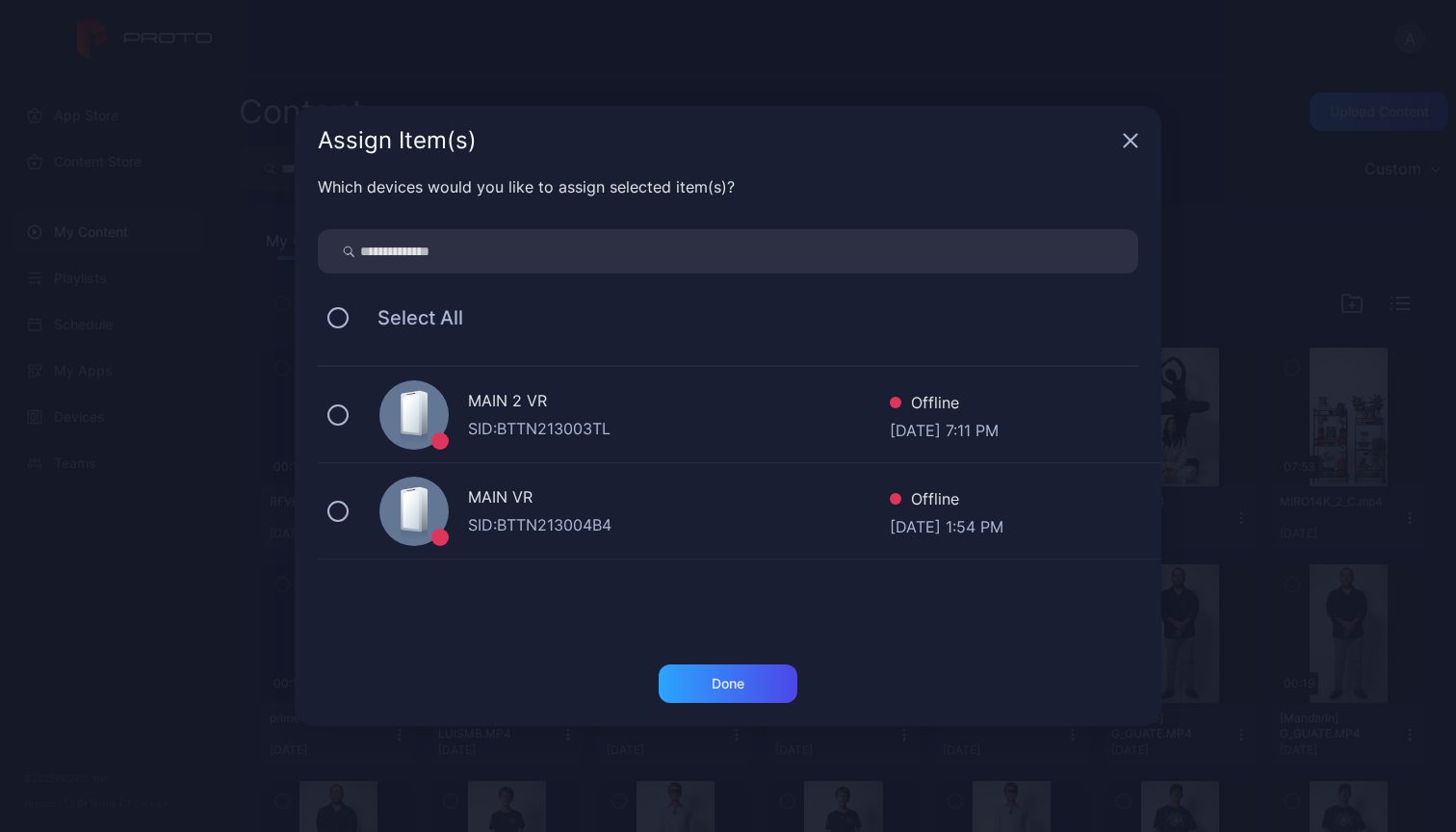
click at [609, 422] on div "SID: BTTN213003TL" at bounding box center [679, 429] width 422 height 23
click at [730, 691] on div "Done" at bounding box center [728, 684] width 33 height 16
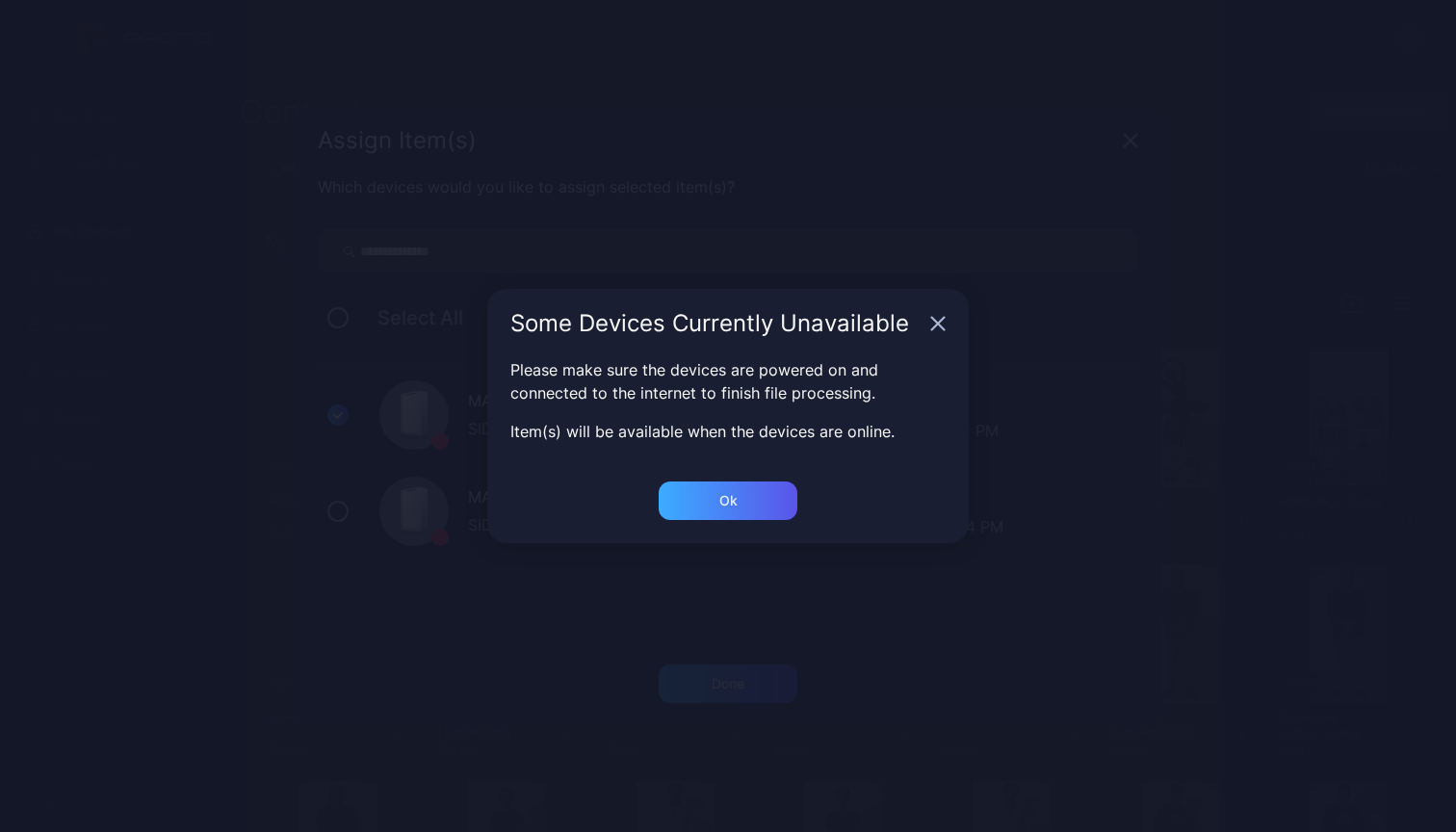
click at [732, 676] on div "Ok" at bounding box center [728, 684] width 33 height 16
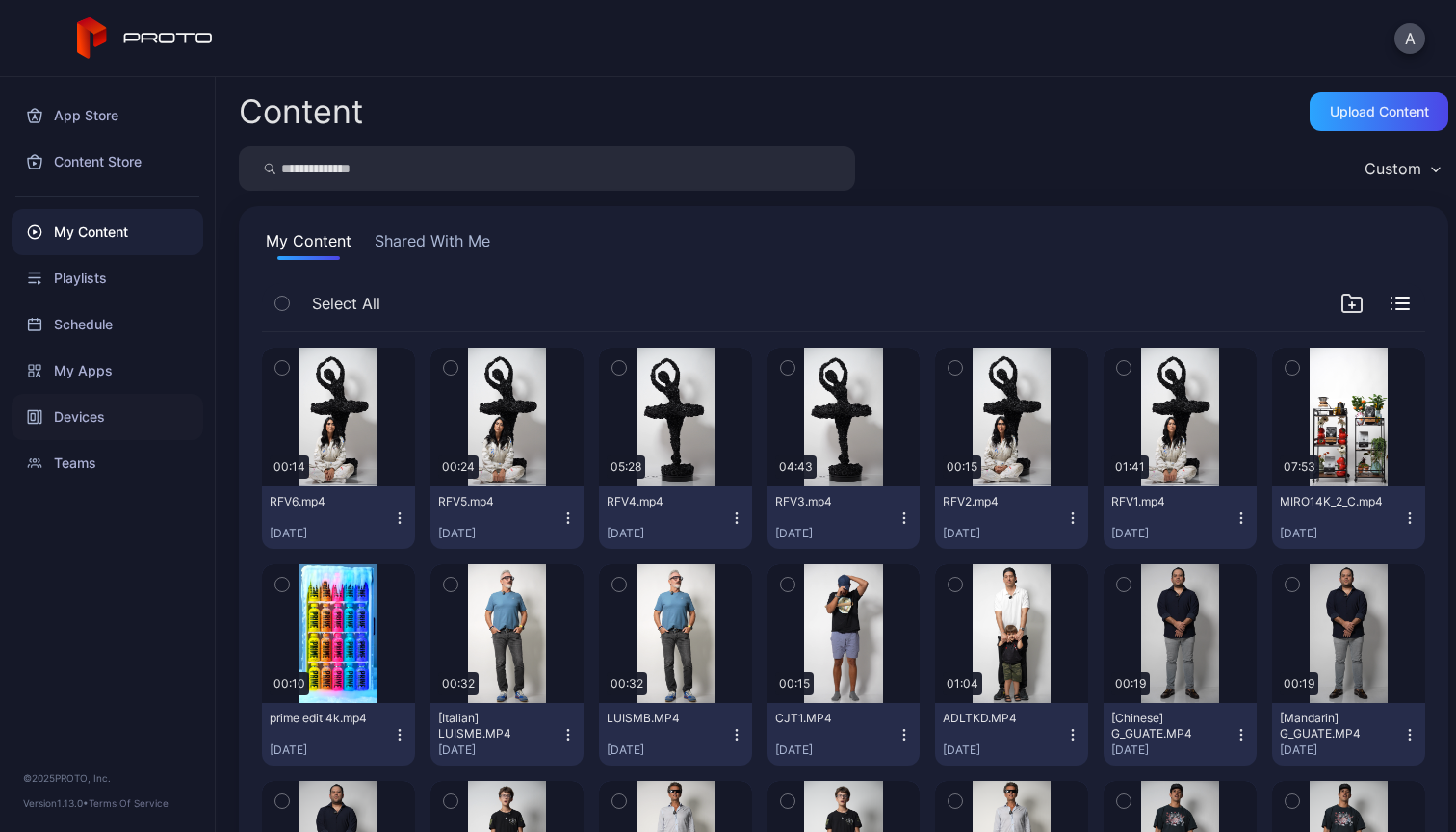
click at [64, 423] on div "Devices" at bounding box center [107, 416] width 192 height 46
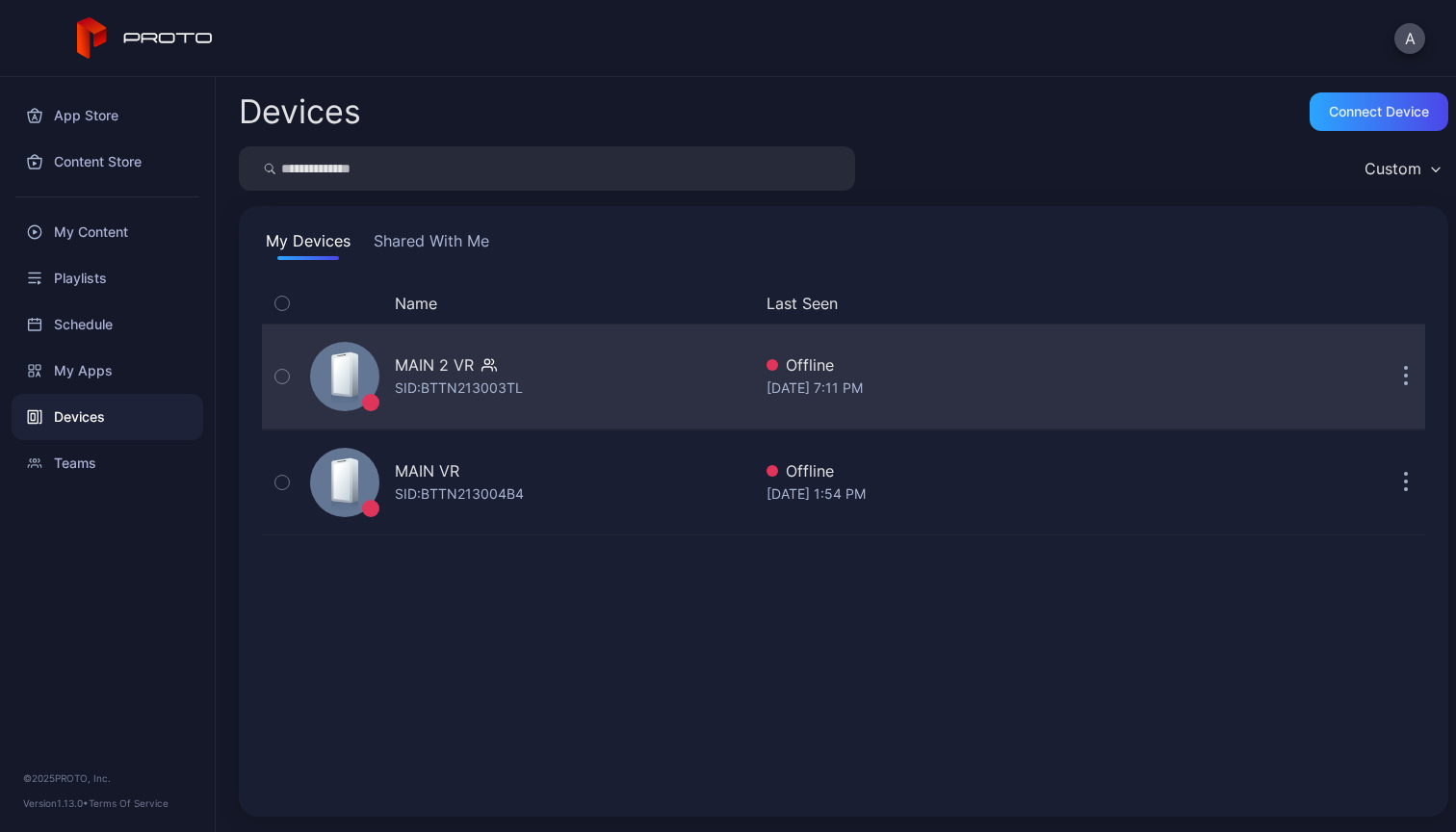
click at [621, 361] on div "MAIN 2 VR SID: BTTN213003TL" at bounding box center [527, 376] width 449 height 96
